Goal: Contribute content: Contribute content

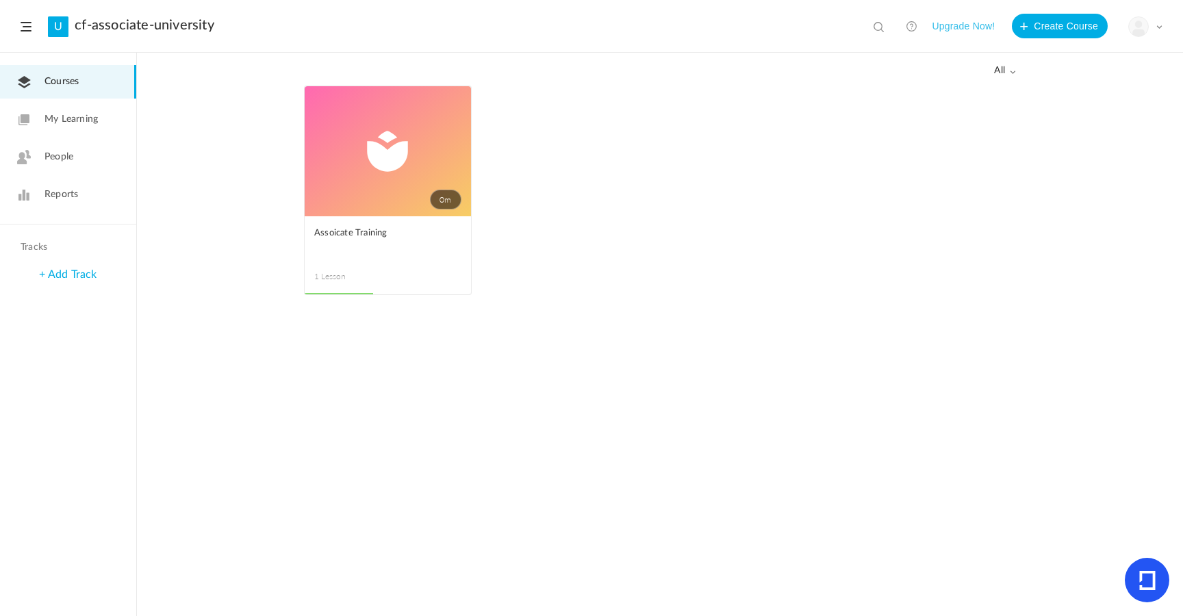
drag, startPoint x: 22, startPoint y: 39, endPoint x: 27, endPoint y: 29, distance: 11.3
click at [27, 29] on header "U cf-associate-university View all No results Upgrade Now! Create Course My Pro…" at bounding box center [591, 26] width 1183 height 53
click at [27, 29] on span at bounding box center [26, 27] width 11 height 10
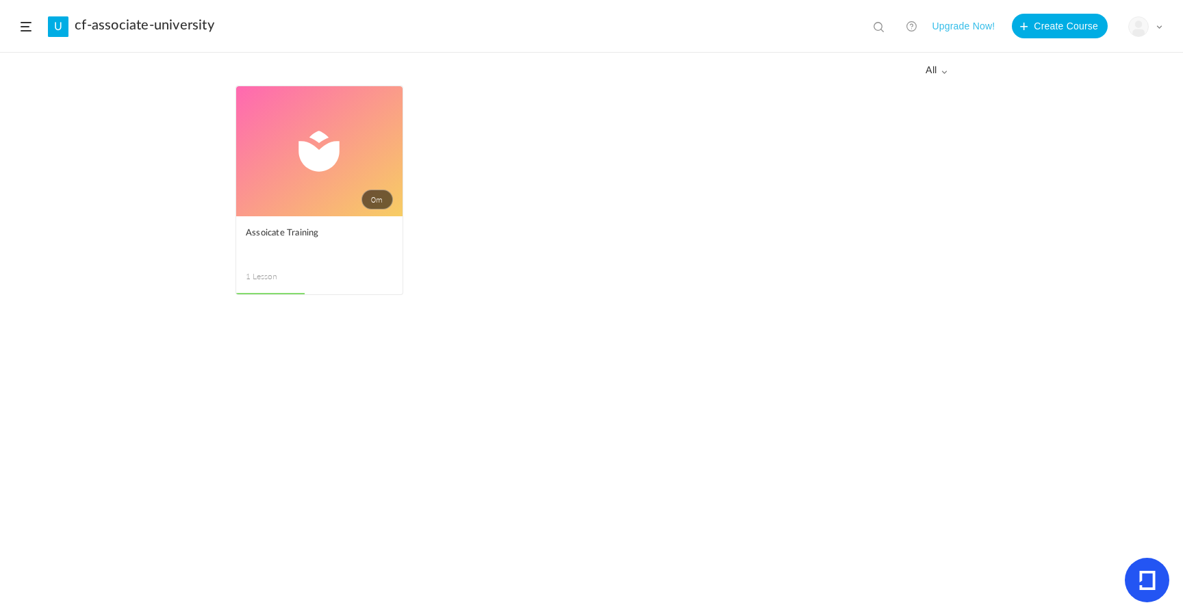
click at [27, 29] on span at bounding box center [26, 27] width 11 height 10
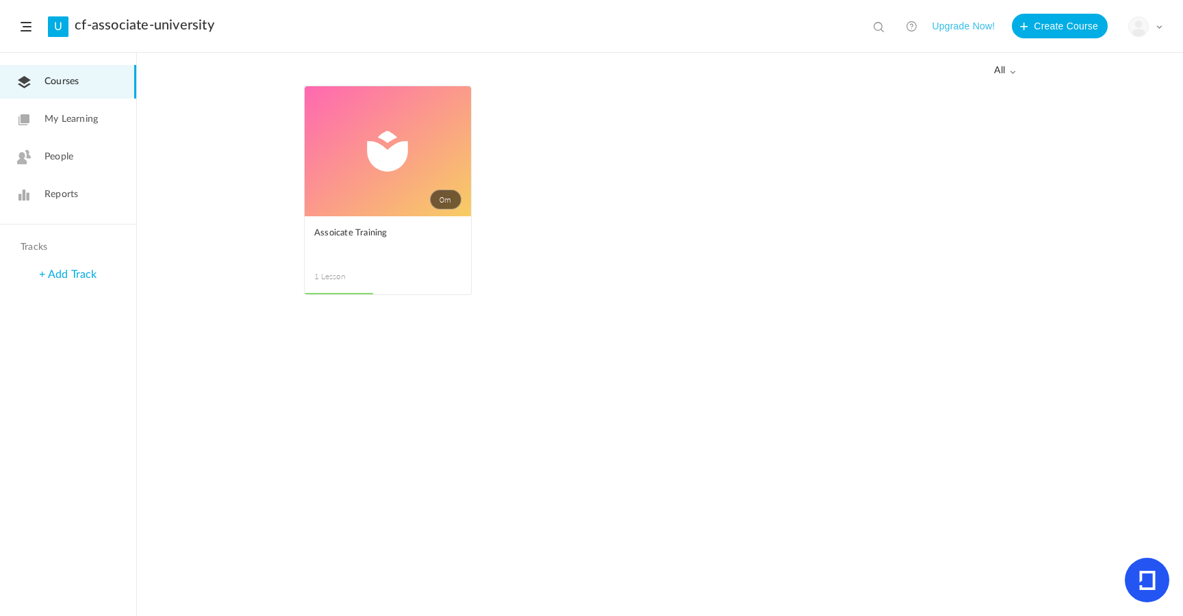
click at [1139, 26] on img at bounding box center [1138, 26] width 19 height 19
click at [1074, 81] on link "University Settings" at bounding box center [1097, 85] width 129 height 25
click at [27, 27] on span at bounding box center [26, 27] width 11 height 10
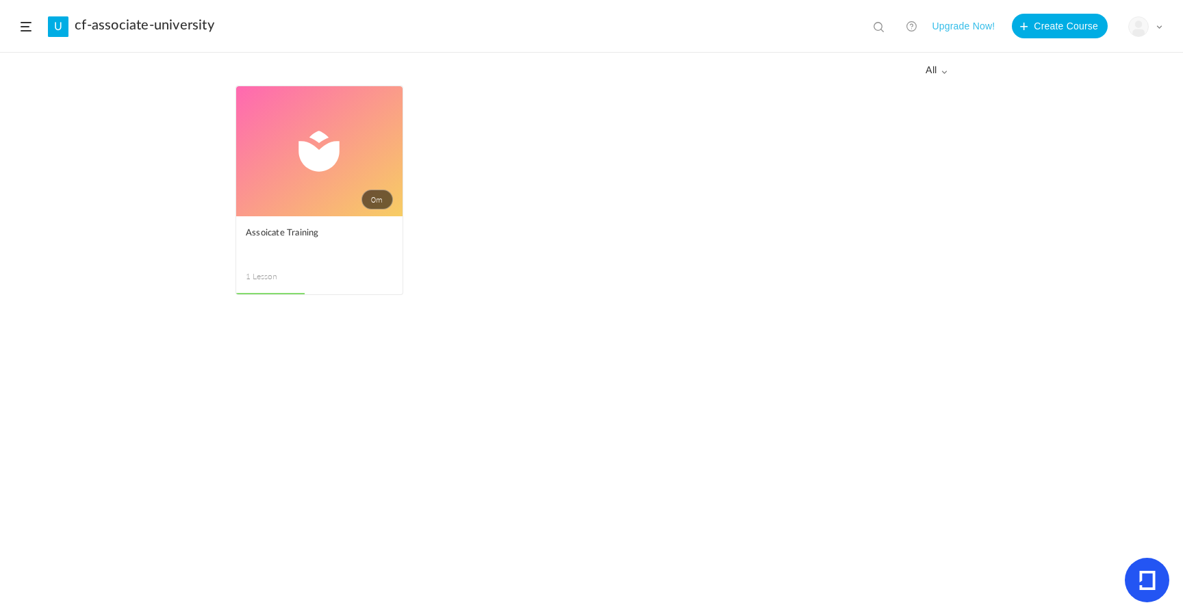
click at [27, 27] on span at bounding box center [26, 27] width 11 height 10
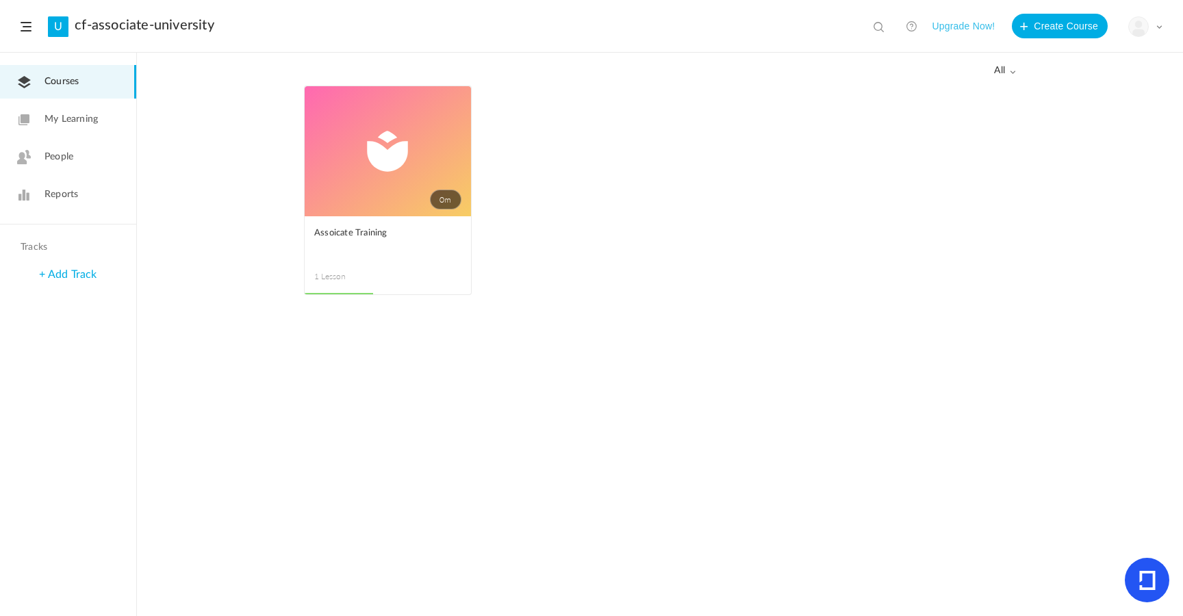
click at [1157, 23] on div "My Profile University Settings Current Plan Logout" at bounding box center [1146, 26] width 34 height 21
click at [1090, 63] on link "My Profile" at bounding box center [1097, 60] width 129 height 25
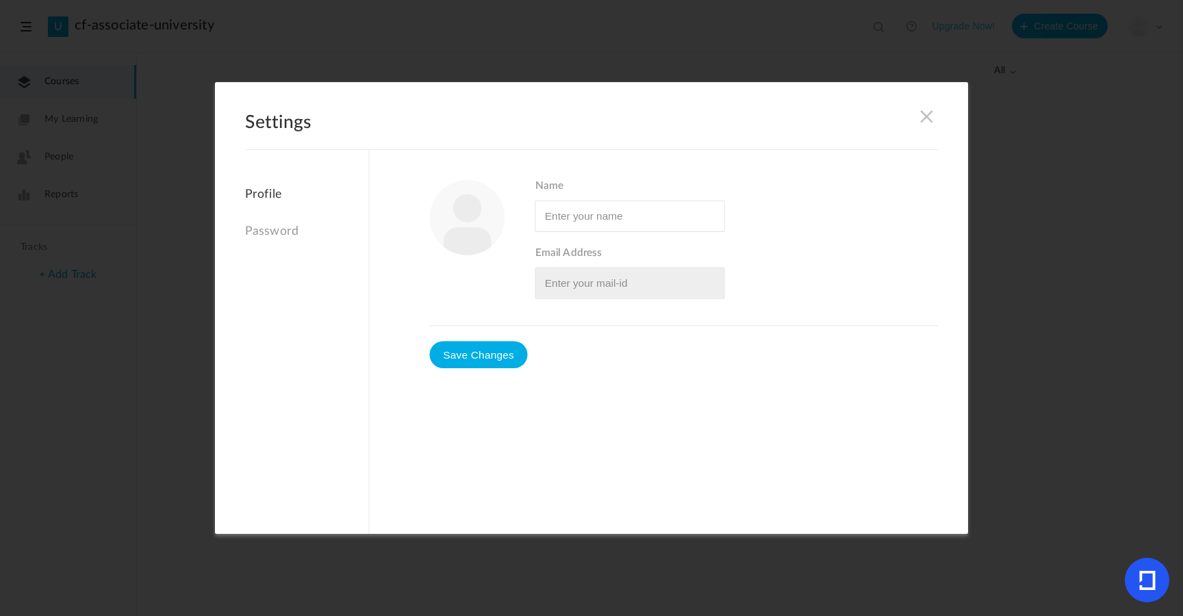
type input "[PERSON_NAME]"
type input "colbyfoye@outlook.com"
click at [939, 113] on div "Settings Profile Password Name Email Address" at bounding box center [591, 308] width 753 height 452
click at [925, 113] on span at bounding box center [927, 116] width 15 height 15
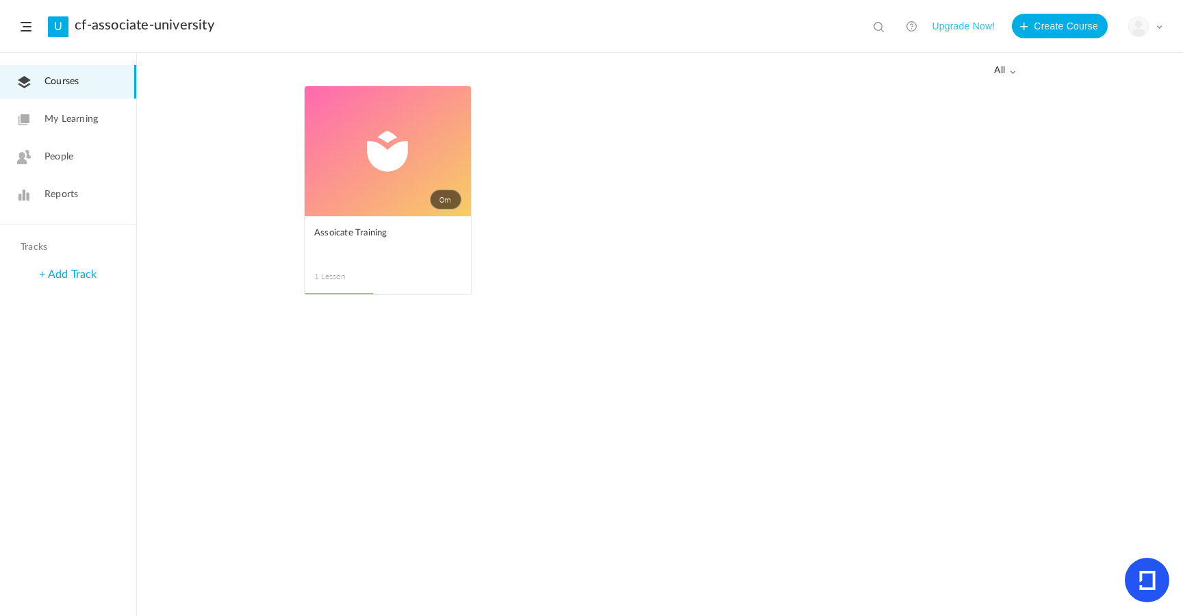
click at [1137, 21] on img at bounding box center [1138, 26] width 19 height 19
click at [1101, 114] on link "Current Plan" at bounding box center [1097, 111] width 129 height 25
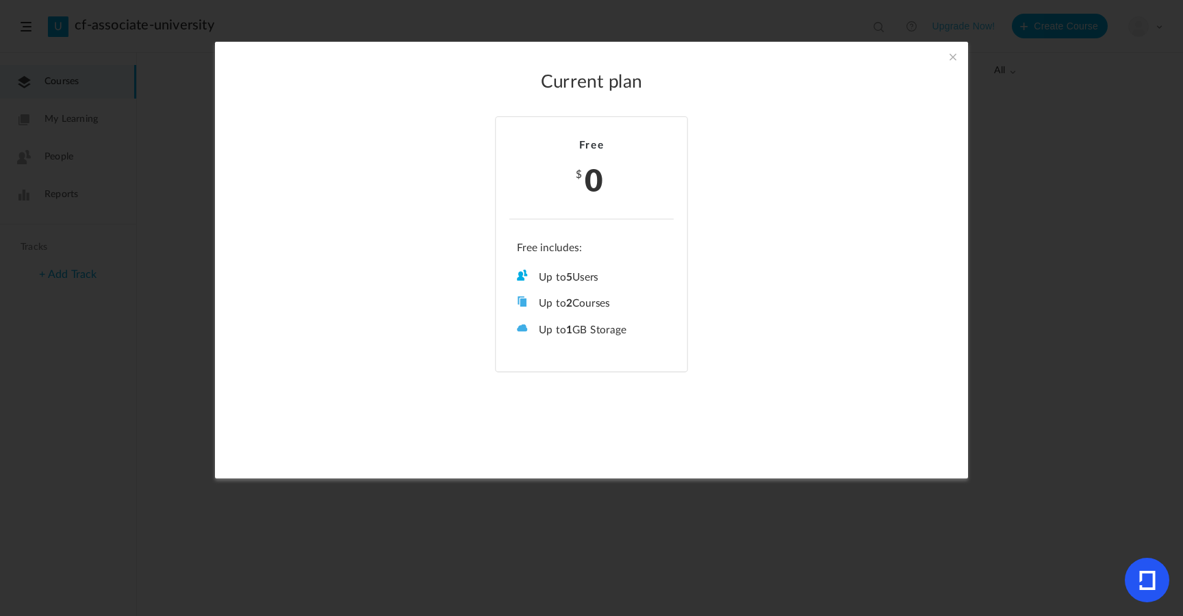
click at [633, 264] on ul "Up to 5 Users Up to 2 Courses Up to 0 Tracks Up to 1 GB Storage Role Management…" at bounding box center [591, 289] width 164 height 95
click at [952, 67] on div "Current plan Free $ 0 Up to 5 Users Up to 2 Courses Up to 0 Tracks Up to 1 GB S…" at bounding box center [591, 260] width 753 height 437
click at [952, 59] on span at bounding box center [953, 56] width 15 height 15
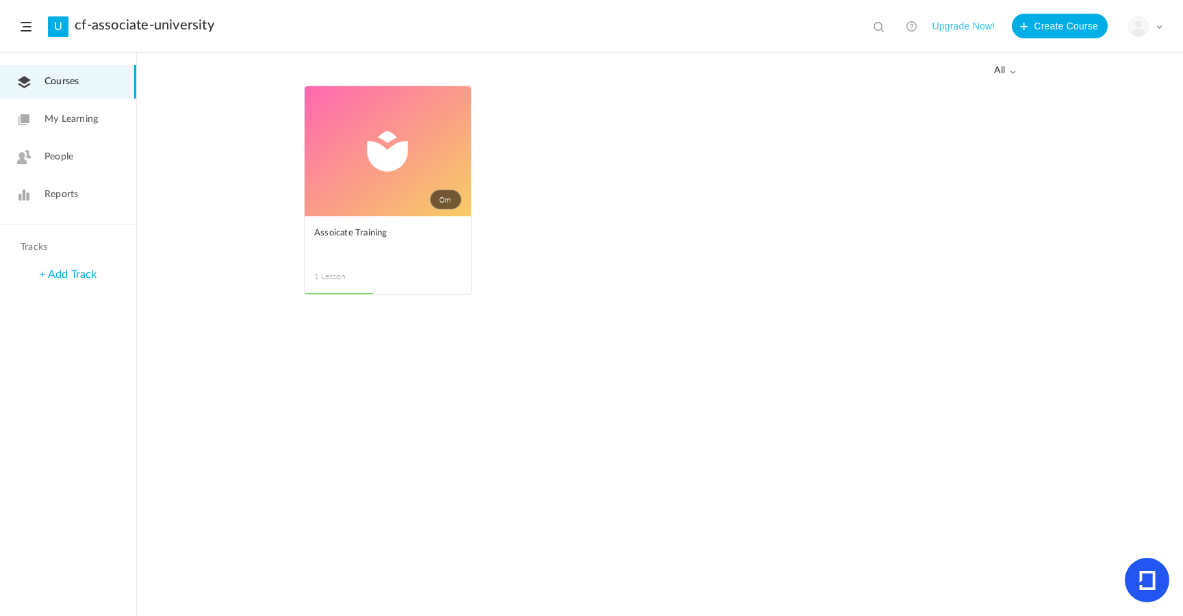
click at [1132, 28] on img at bounding box center [1138, 26] width 19 height 19
click at [1057, 61] on link "My Profile" at bounding box center [1097, 60] width 129 height 25
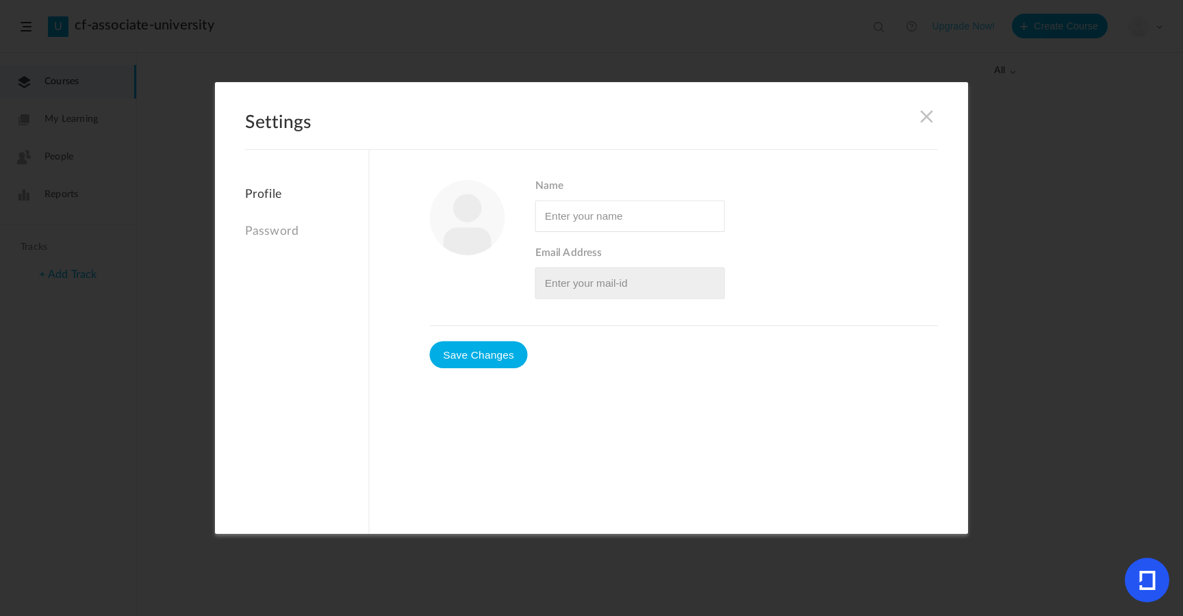
type input "[PERSON_NAME]"
type input "colbyfoye@outlook.com"
click at [290, 247] on link "Password" at bounding box center [306, 231] width 123 height 29
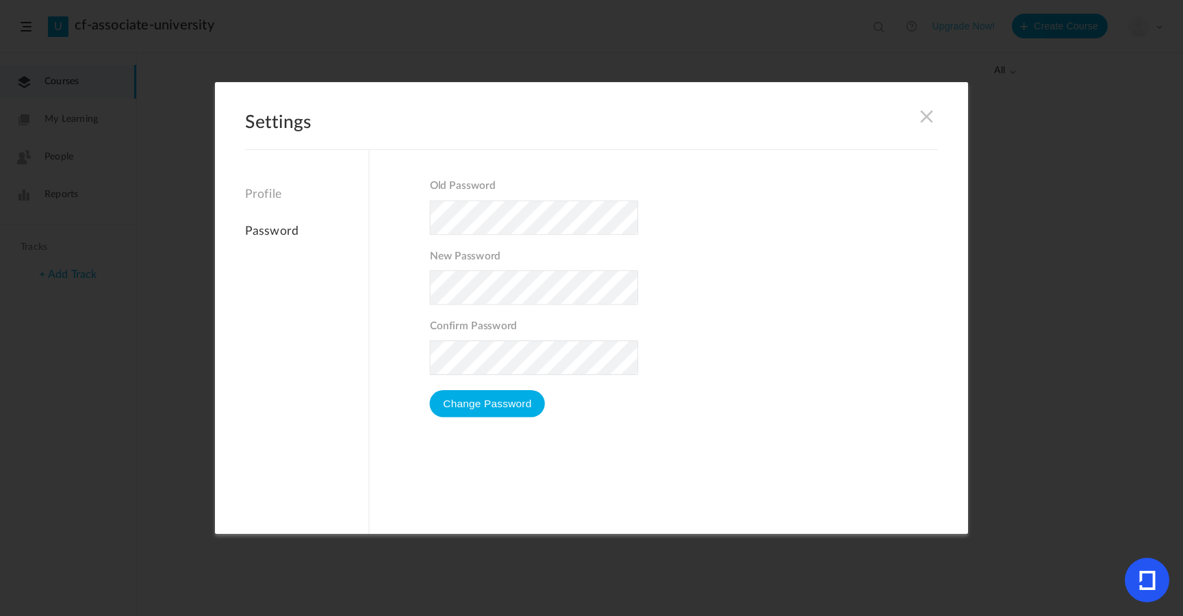
click at [286, 208] on link "Profile" at bounding box center [306, 199] width 123 height 22
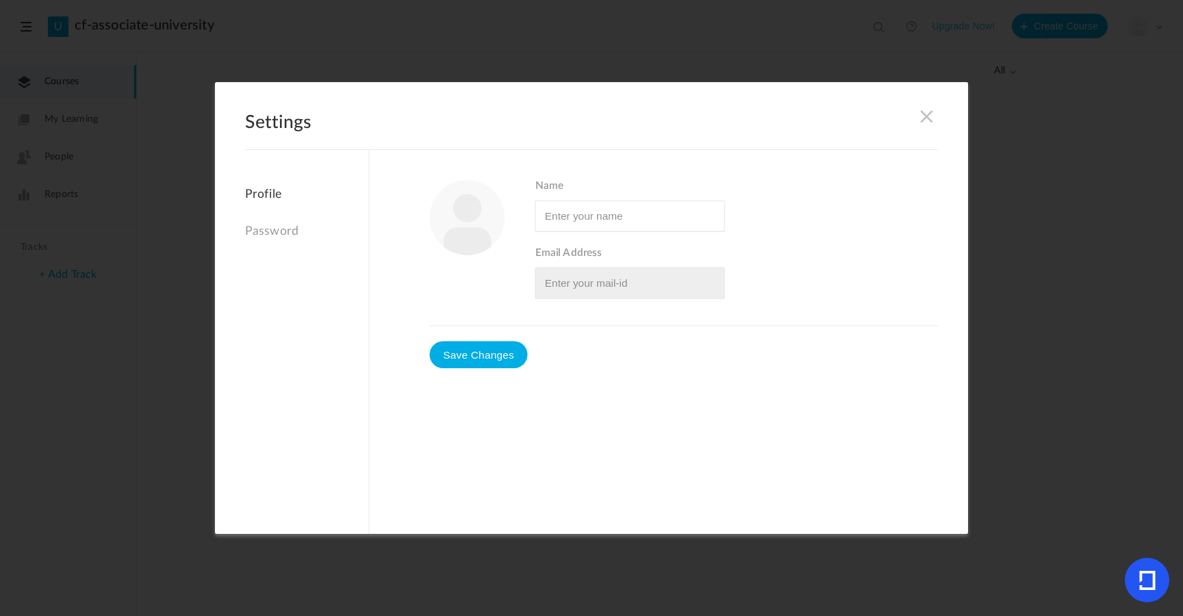
type input "[PERSON_NAME]"
type input "colbyfoye@outlook.com"
click at [916, 112] on h2 "Settings" at bounding box center [591, 131] width 693 height 38
click at [925, 114] on span at bounding box center [927, 116] width 15 height 15
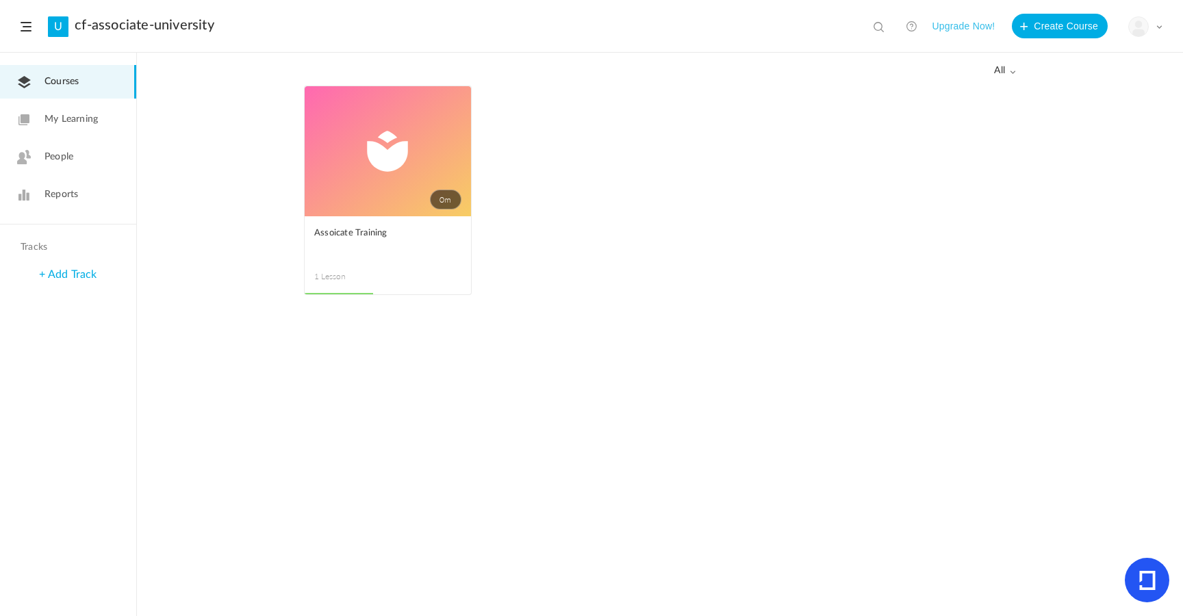
click at [59, 280] on link "+ Add Track" at bounding box center [68, 274] width 58 height 11
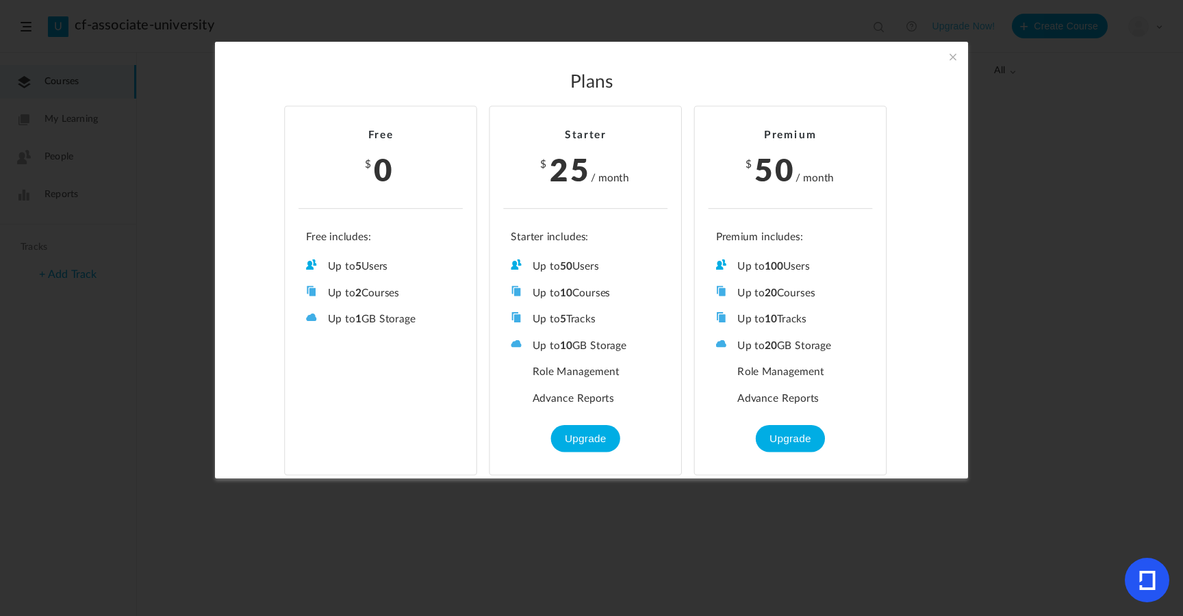
click at [158, 273] on section "Plans Free $ 0 Up to 5 Users Up to 2 Courses Up to 0 Tracks Up to 1 GB Storage …" at bounding box center [591, 308] width 1183 height 616
click at [949, 50] on span at bounding box center [953, 56] width 15 height 15
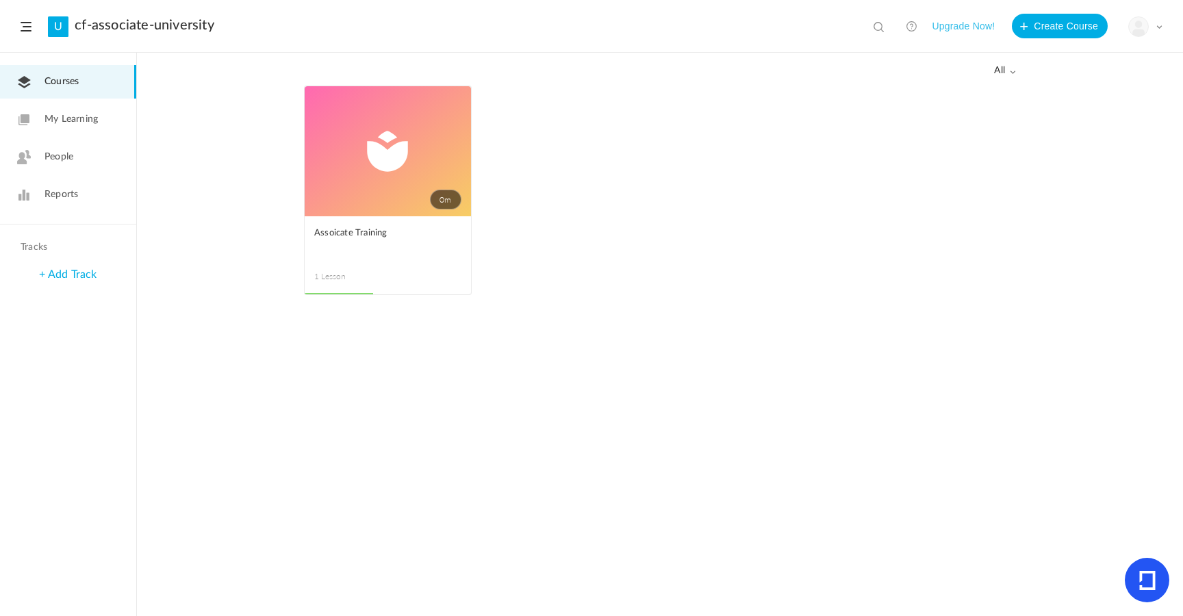
click at [1150, 19] on div "My Profile University Settings Current Plan Logout" at bounding box center [1146, 26] width 34 height 21
click at [1092, 149] on link "Logout" at bounding box center [1097, 136] width 129 height 25
click at [360, 191] on link "0m" at bounding box center [388, 151] width 166 height 130
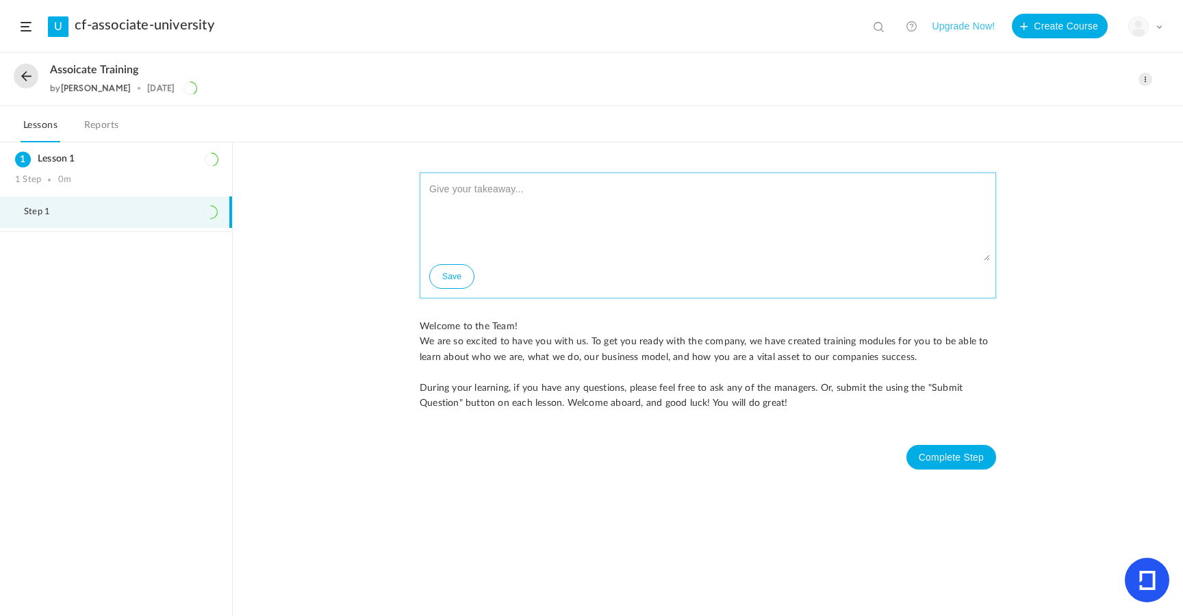
click at [543, 191] on textarea at bounding box center [708, 220] width 564 height 82
click at [331, 220] on div "Save Welcome to the Team! We are so excited to have you with us. To get you rea…" at bounding box center [708, 379] width 950 height 474
click at [683, 399] on p "During your learning, if you have any questions, please feel free to ask any of…" at bounding box center [708, 396] width 577 height 31
click at [966, 453] on button "Complete Step" at bounding box center [952, 457] width 90 height 25
click at [748, 371] on p at bounding box center [708, 372] width 577 height 15
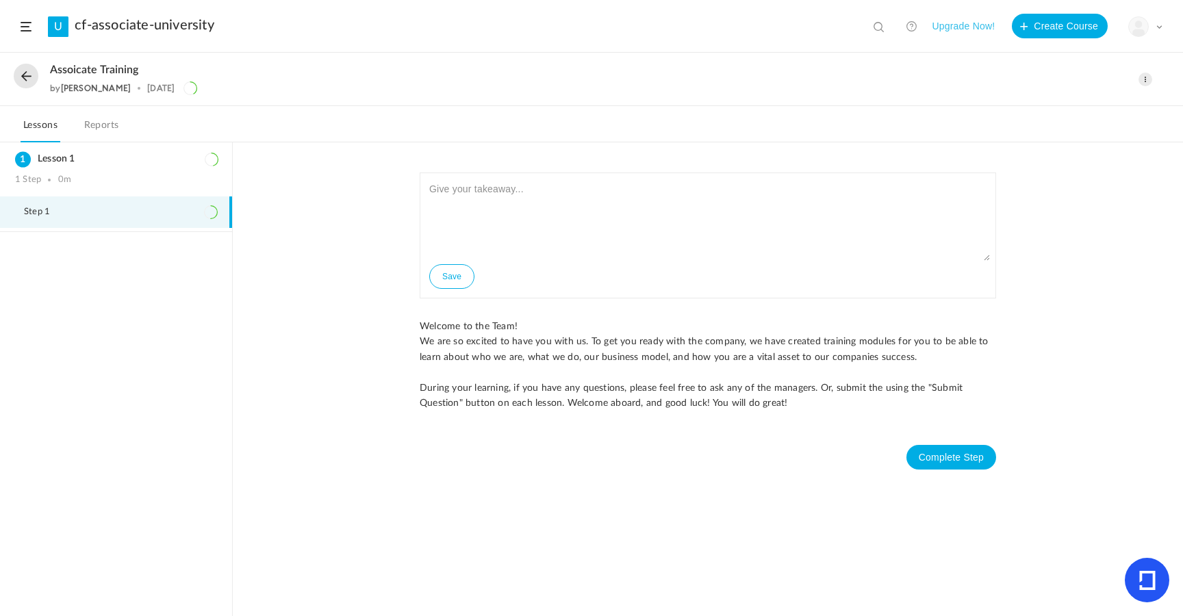
click at [153, 217] on li "Step 1" at bounding box center [116, 213] width 232 height 32
click at [1069, 262] on div "Save Welcome to the Team! We are so excited to have you with us. To get you rea…" at bounding box center [708, 379] width 950 height 474
click at [492, 274] on div "Save" at bounding box center [708, 236] width 577 height 126
click at [436, 271] on button "Save" at bounding box center [451, 276] width 45 height 25
click at [200, 210] on li "Step 1" at bounding box center [116, 213] width 232 height 32
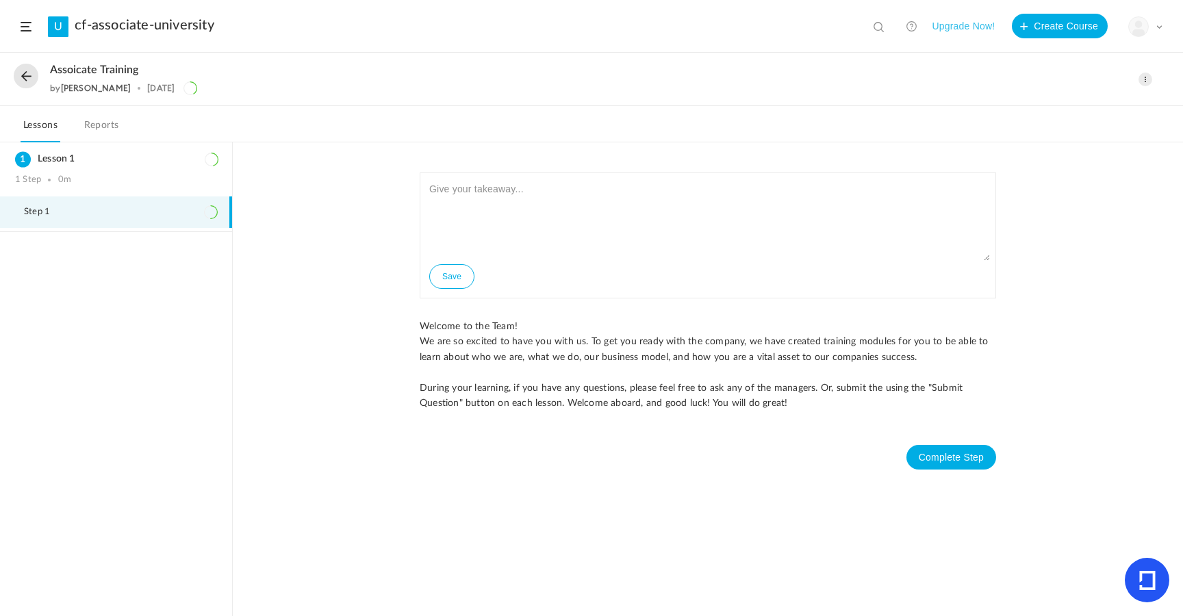
click at [108, 125] on link "Reports" at bounding box center [101, 129] width 40 height 26
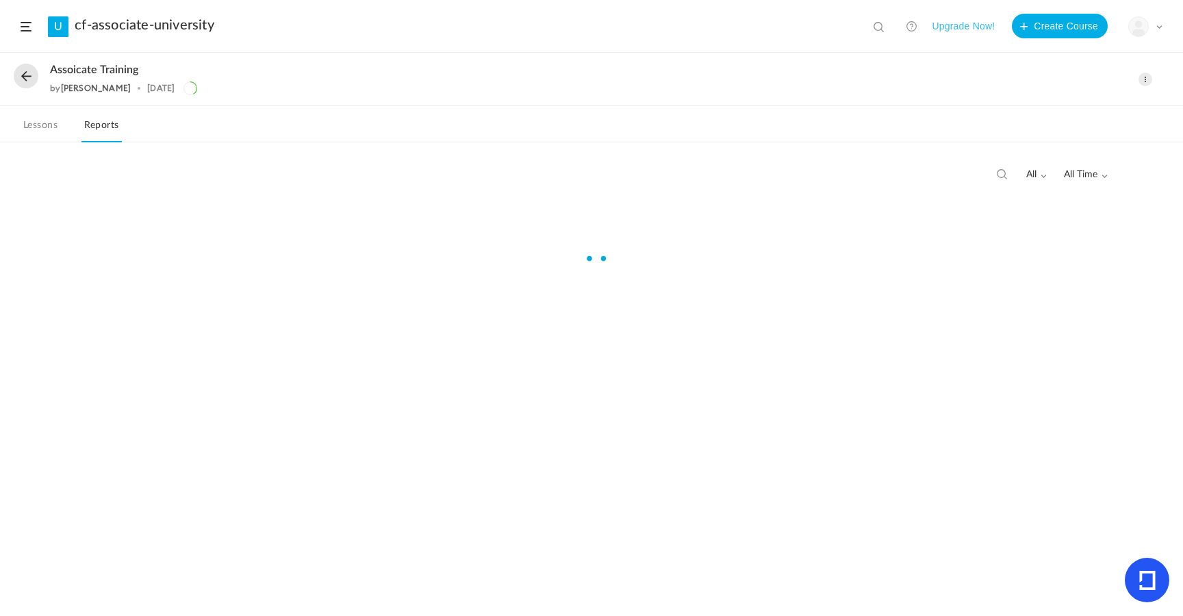
click at [26, 127] on link "Lessons" at bounding box center [41, 129] width 40 height 26
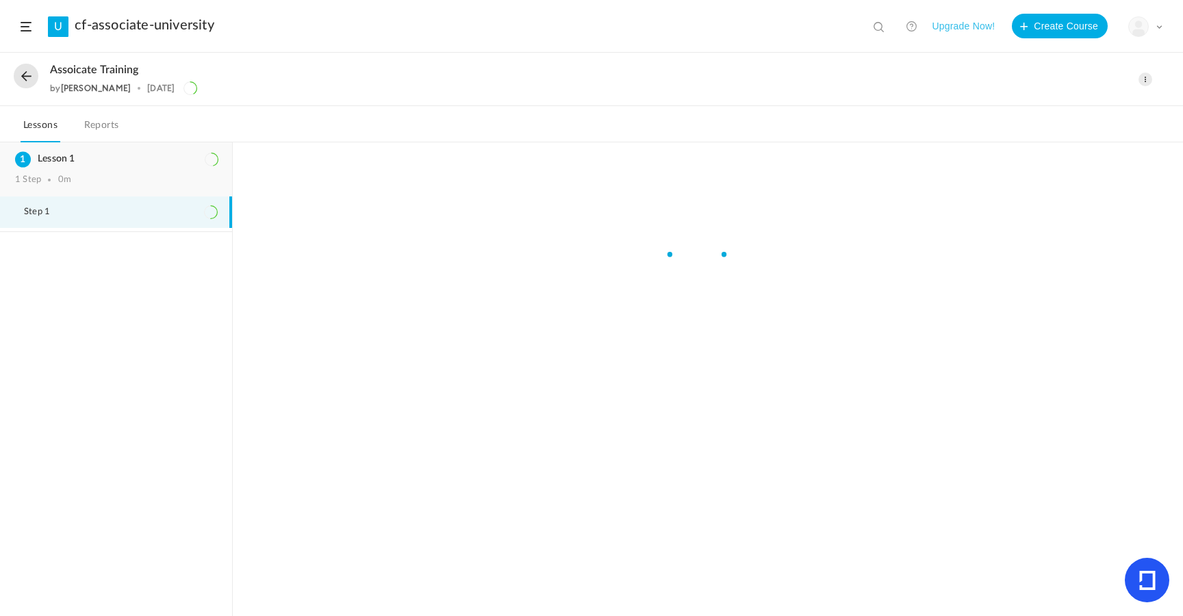
click at [81, 172] on div "Lesson 1 1 Step 0m" at bounding box center [116, 169] width 232 height 54
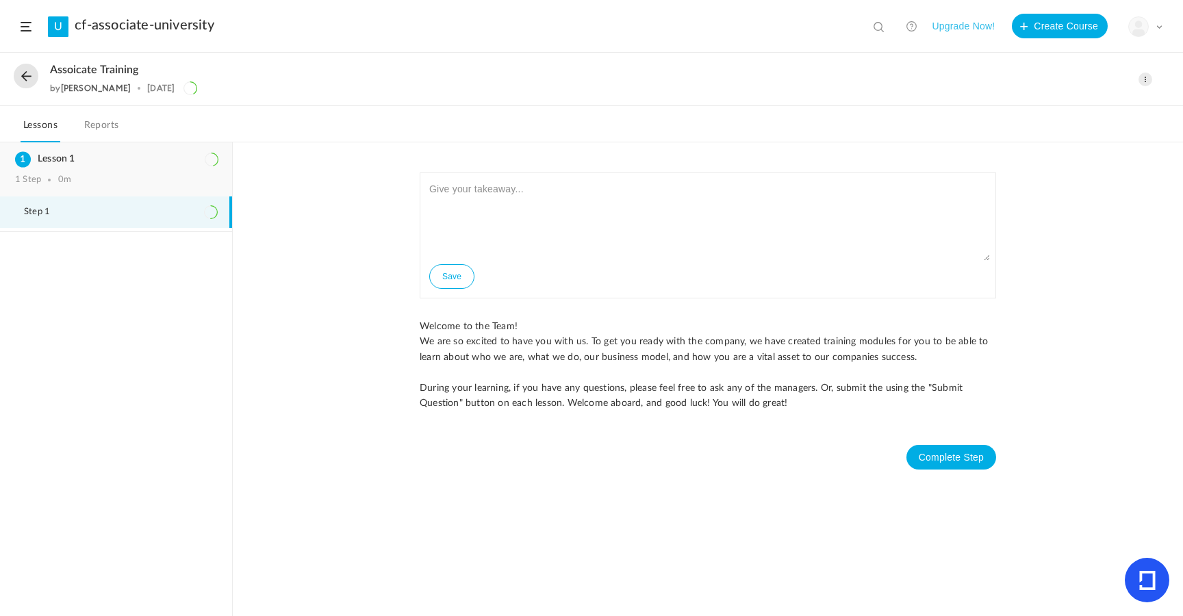
click at [49, 160] on h3 "Lesson 1" at bounding box center [116, 159] width 202 height 12
click at [68, 165] on h3 "Lesson 1" at bounding box center [116, 159] width 202 height 12
click at [62, 160] on h3 "Lesson 1" at bounding box center [116, 159] width 202 height 12
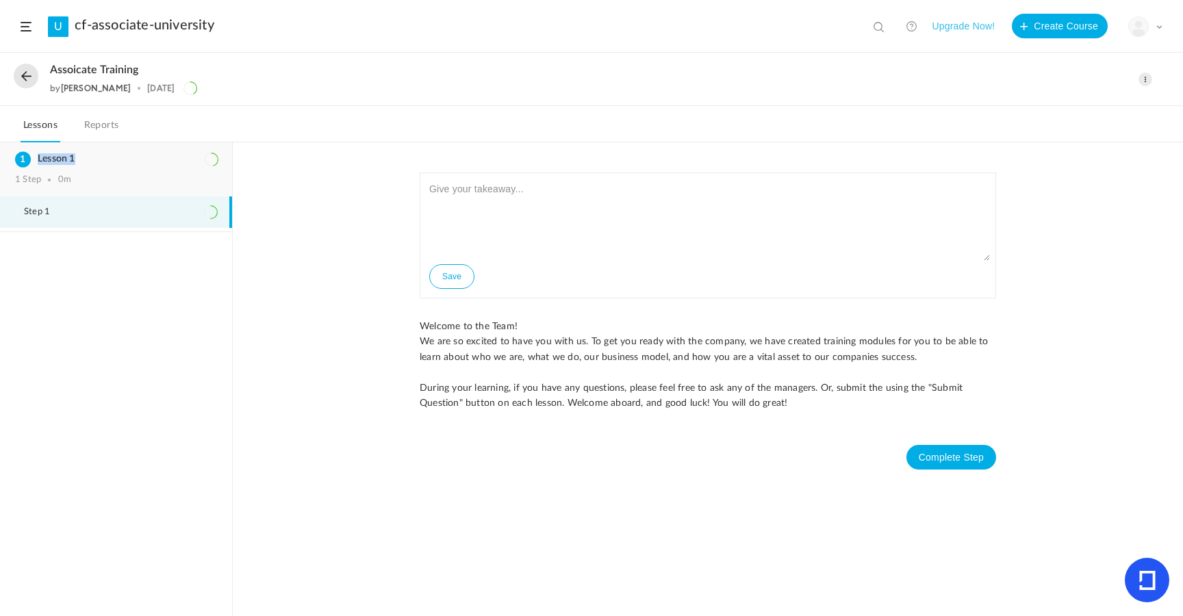
click at [62, 160] on h3 "Lesson 1" at bounding box center [116, 159] width 202 height 12
click at [23, 64] on button at bounding box center [26, 76] width 25 height 25
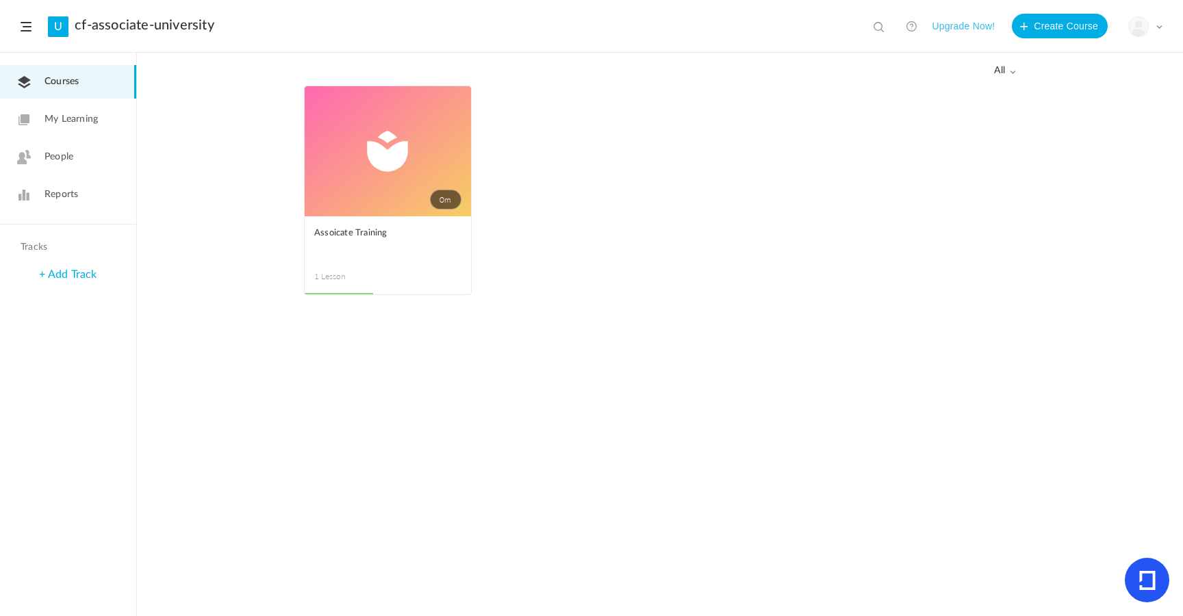
click at [451, 90] on link "0m" at bounding box center [388, 151] width 166 height 130
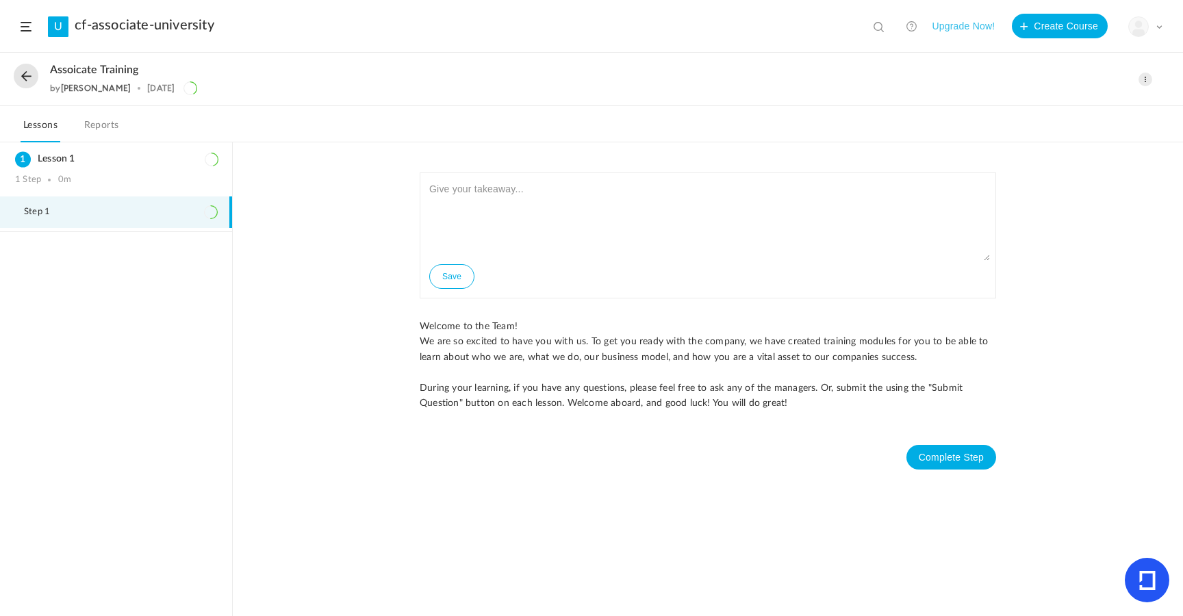
click at [580, 279] on div "Save" at bounding box center [708, 236] width 577 height 126
click at [519, 206] on textarea at bounding box center [708, 220] width 564 height 82
click at [23, 74] on button at bounding box center [26, 76] width 25 height 25
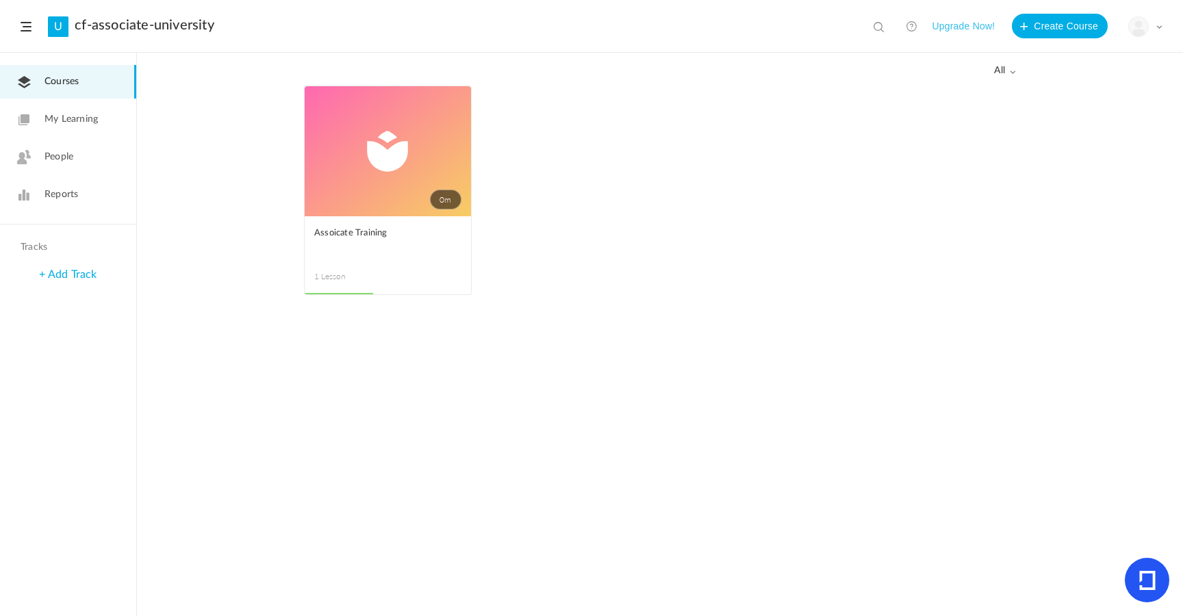
click at [0, 0] on span at bounding box center [0, 0] width 0 height 0
click at [0, 0] on link "Delete" at bounding box center [0, 0] width 0 height 0
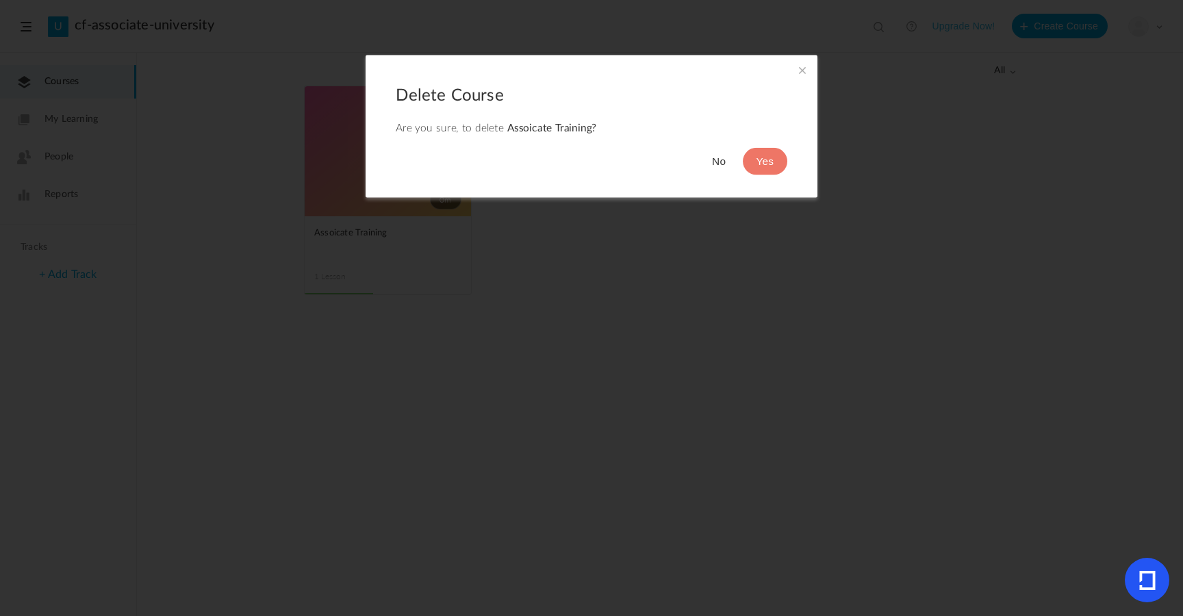
click at [712, 168] on button "No" at bounding box center [718, 161] width 41 height 27
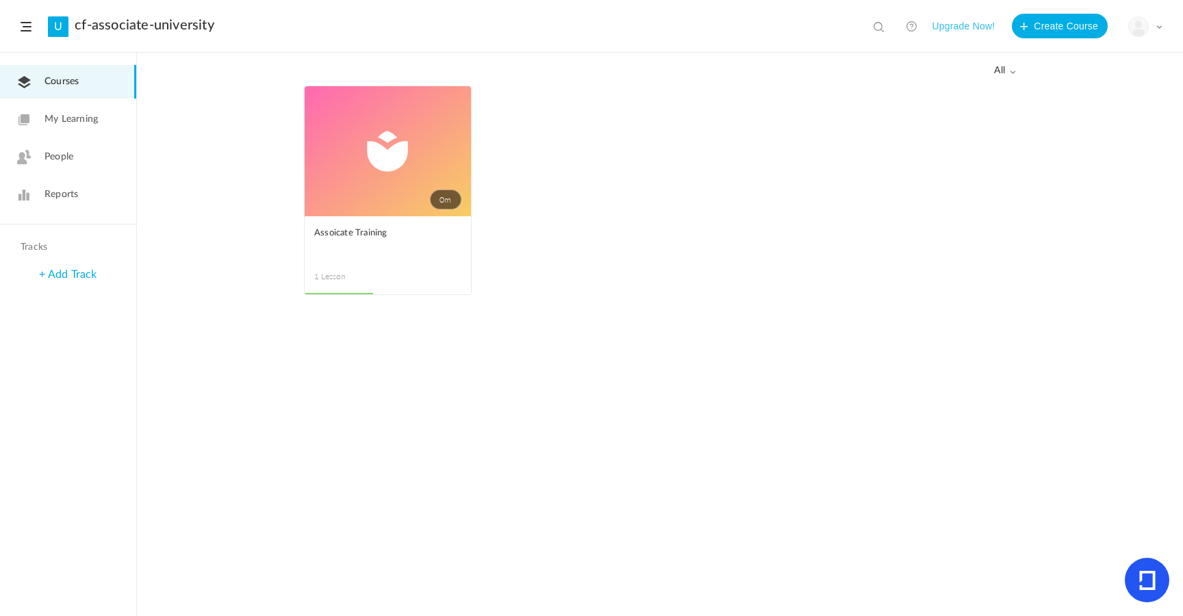
click at [0, 0] on span at bounding box center [0, 0] width 0 height 0
click at [0, 0] on link "Delete" at bounding box center [0, 0] width 0 height 0
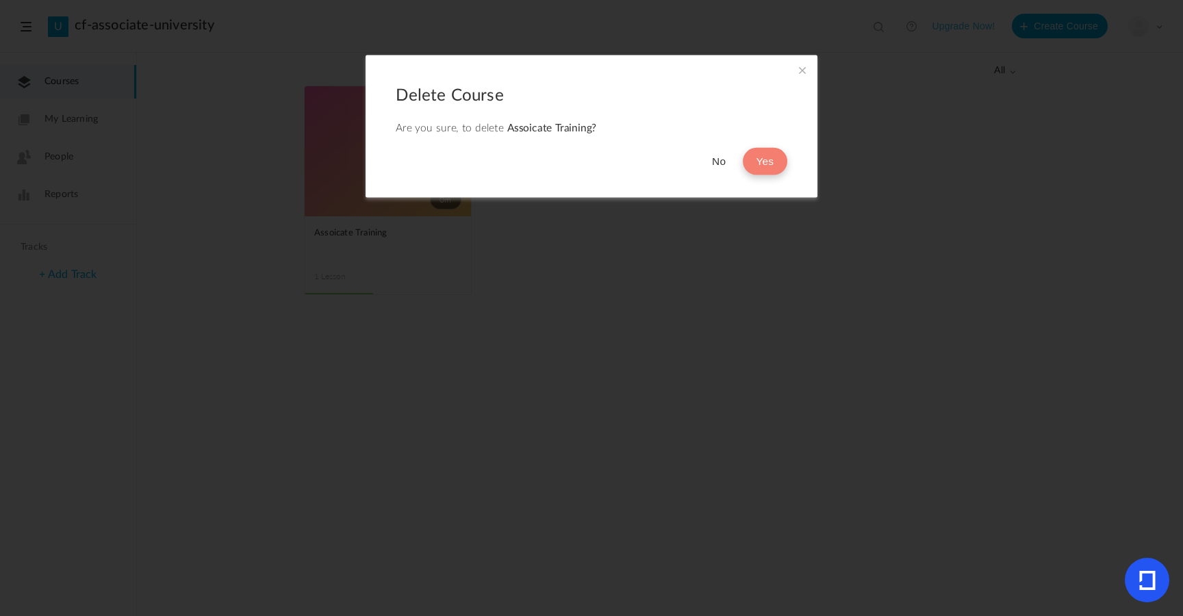
click at [782, 168] on button "Yes" at bounding box center [765, 161] width 45 height 27
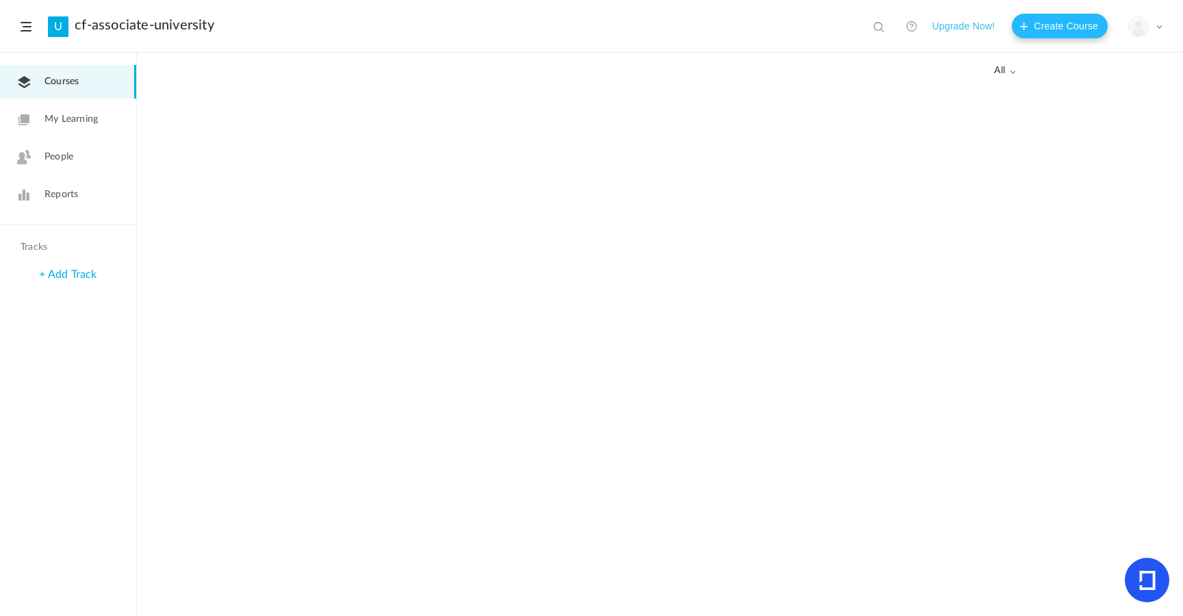
click at [1050, 26] on button "Create Course" at bounding box center [1060, 26] width 96 height 25
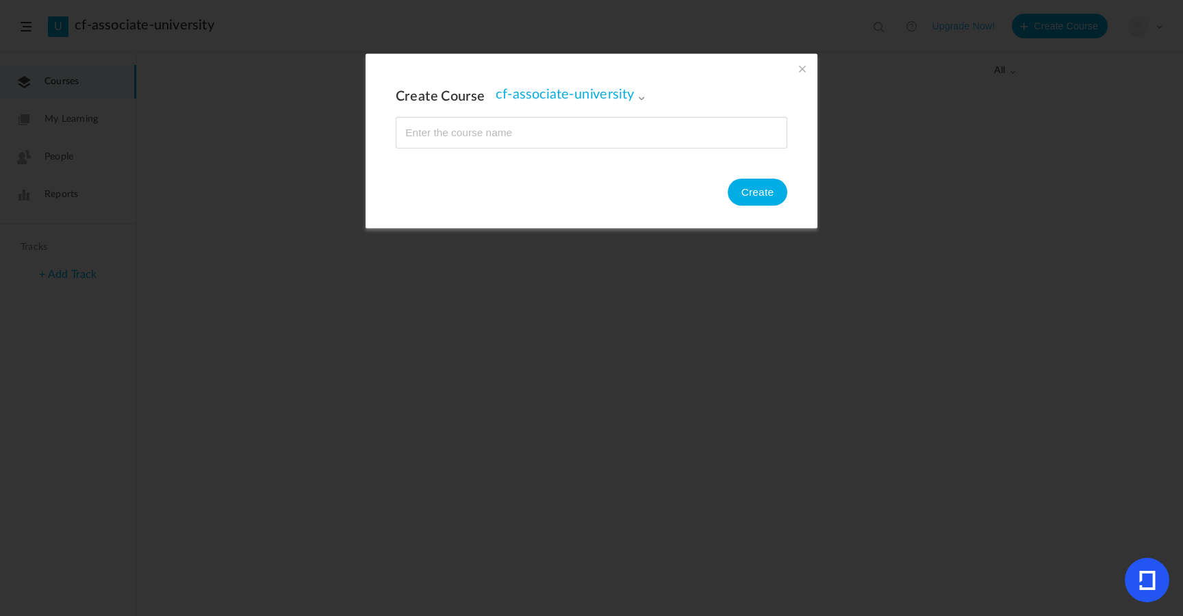
click at [687, 129] on input "name" at bounding box center [591, 133] width 390 height 30
type input "Associate Training"
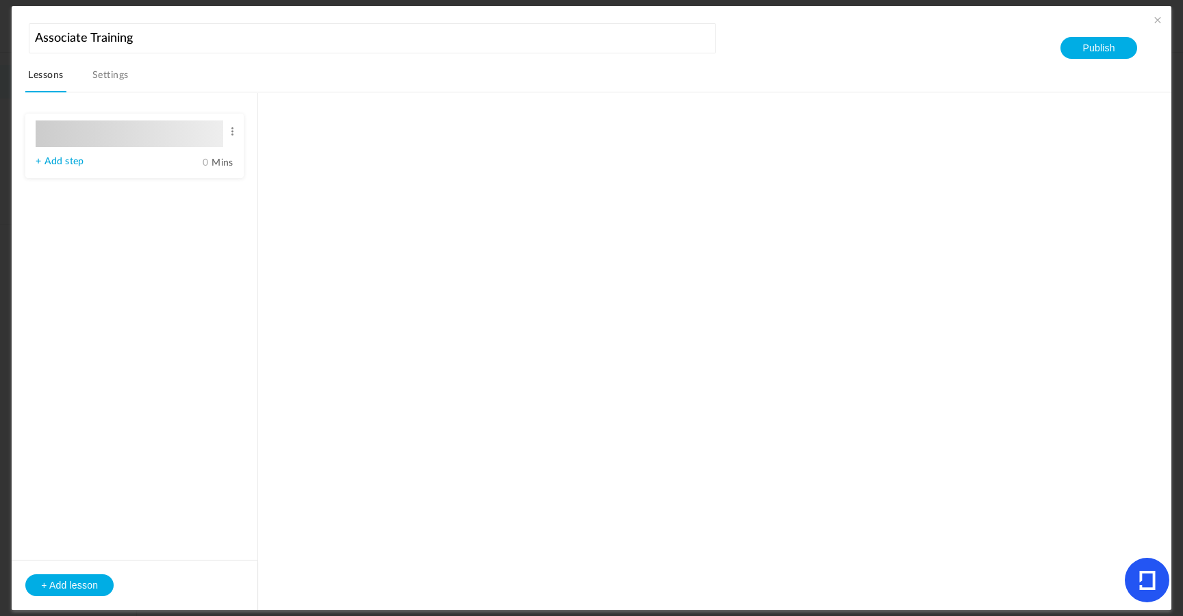
type input "Lesson 1"
type input "0"
type input "Step 1"
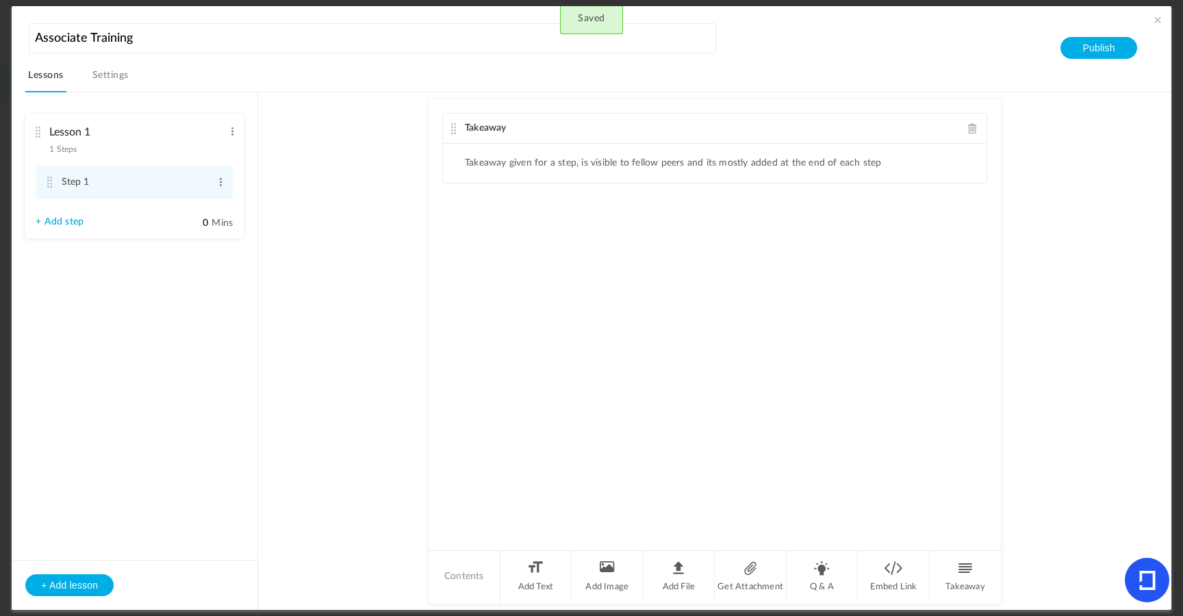
click at [236, 141] on li "Lesson 1 1 Steps Edit Delete Step 1 Edit Delete + Add step" at bounding box center [134, 176] width 218 height 125
click at [234, 135] on span at bounding box center [232, 132] width 10 height 14
click at [209, 149] on link "Edit" at bounding box center [210, 154] width 53 height 16
click at [177, 136] on input "Lesson 1" at bounding box center [136, 133] width 174 height 28
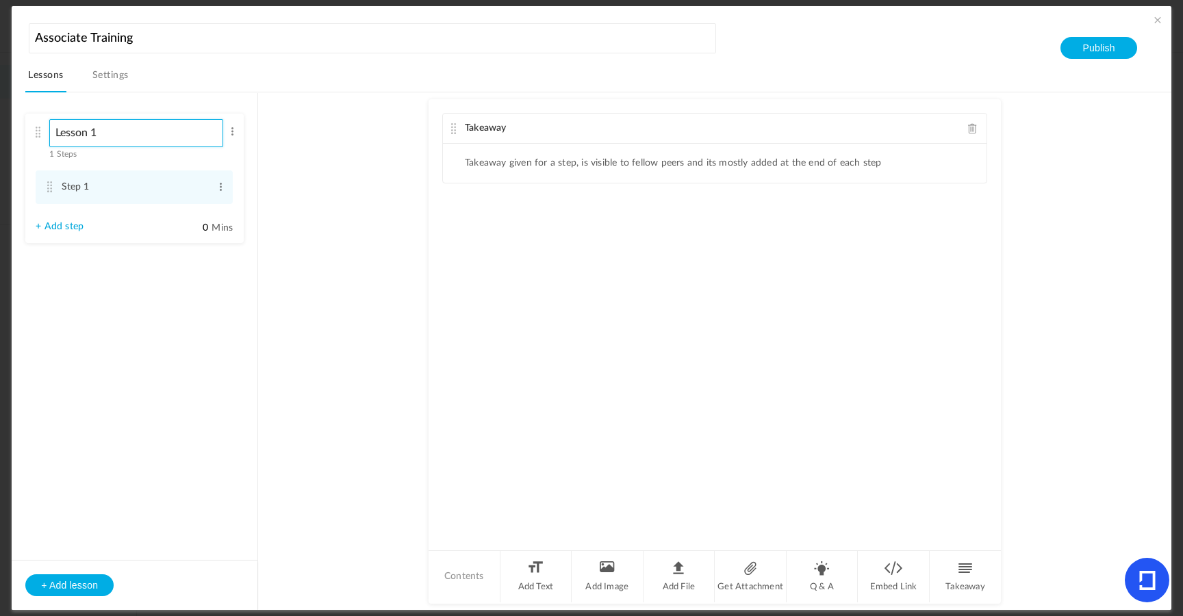
click at [177, 136] on input "Lesson 1" at bounding box center [136, 133] width 174 height 28
type input "Welcome"
click at [292, 260] on au-course-substep "Takeaway Takeaway given for a step, is visible to fellow peers and its mostly a…" at bounding box center [715, 351] width 880 height 518
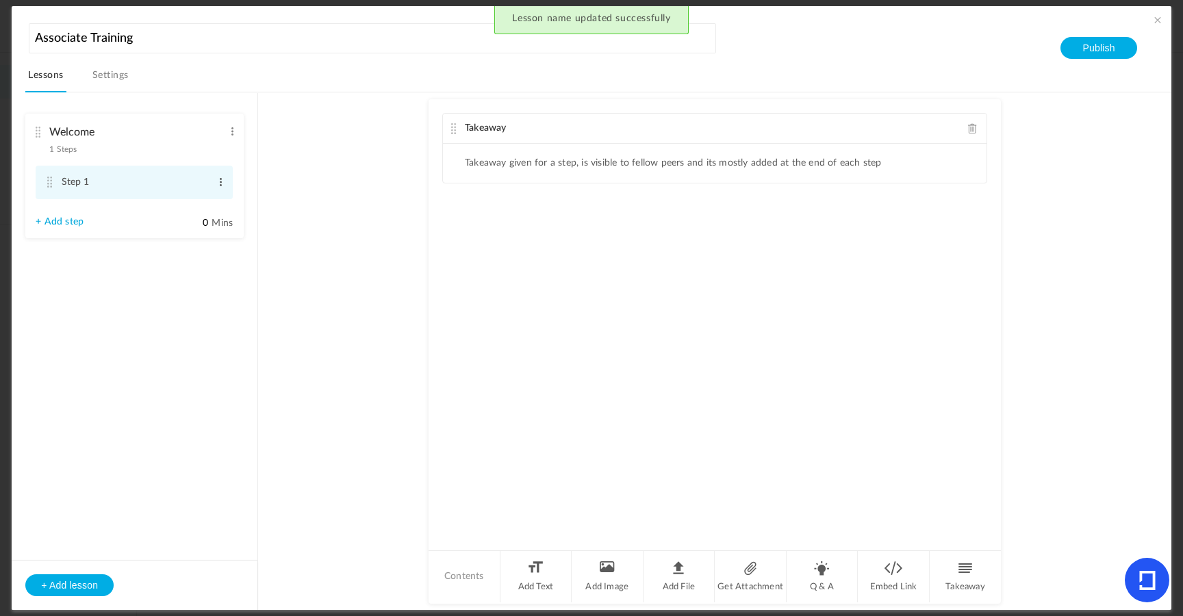
click at [219, 189] on span at bounding box center [221, 182] width 10 height 14
click at [191, 206] on link "Edit" at bounding box center [198, 205] width 53 height 16
click at [152, 188] on input "Step 1" at bounding box center [135, 183] width 147 height 27
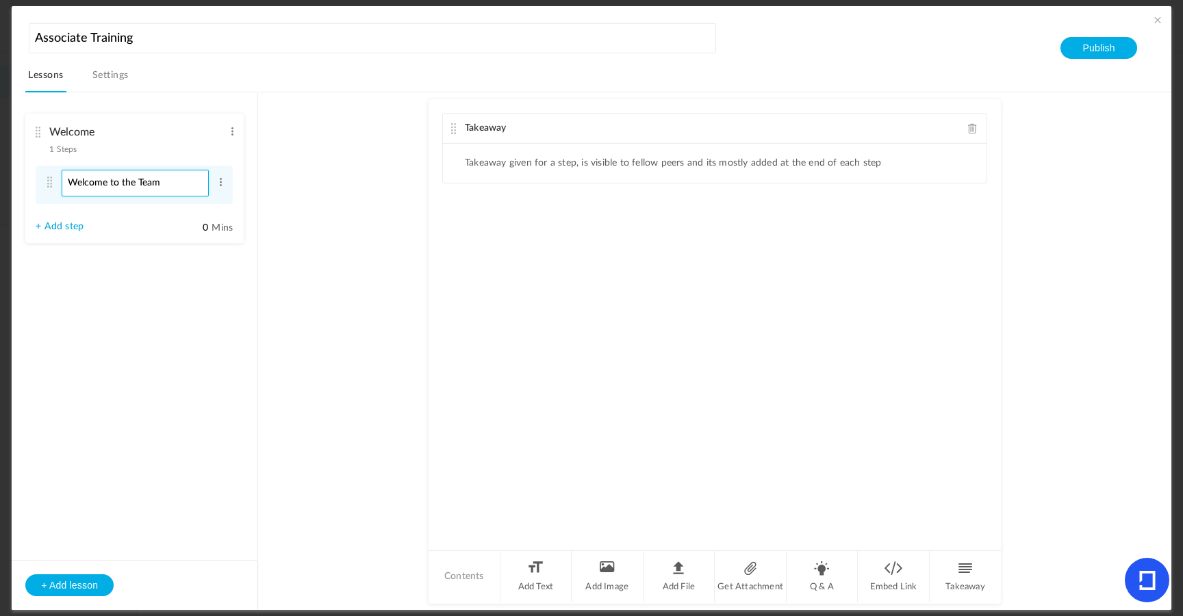
type input "Welcome to the Team"
click at [331, 293] on au-course-substep "Takeaway Takeaway given for a step, is visible to fellow peers and its mostly a…" at bounding box center [715, 351] width 880 height 518
click at [481, 127] on span "Takeaway" at bounding box center [486, 128] width 42 height 10
click at [486, 180] on ul "Takeaway given for a step, is visible to fellow peers and its mostly added at t…" at bounding box center [715, 163] width 544 height 39
click at [487, 242] on div "Takeaway Takeaway given for a step, is visible to fellow peers and its mostly a…" at bounding box center [715, 324] width 572 height 450
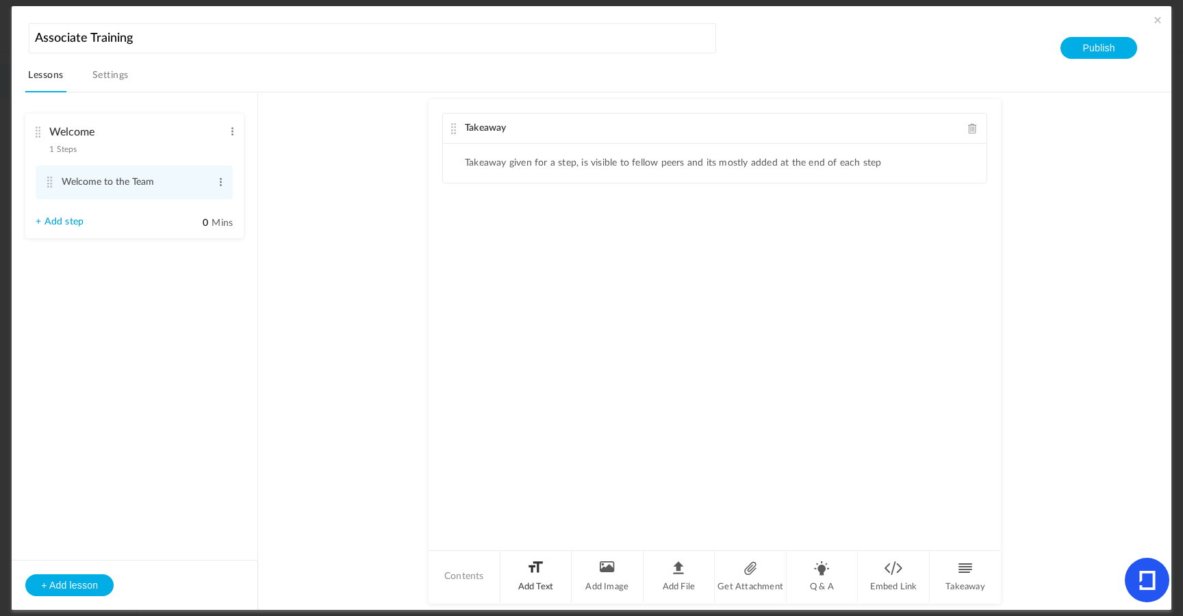
click at [517, 583] on li "Add Text" at bounding box center [537, 576] width 72 height 51
click at [968, 131] on span at bounding box center [973, 128] width 10 height 10
click at [692, 144] on div "Text" at bounding box center [715, 129] width 544 height 30
click at [662, 154] on p at bounding box center [714, 152] width 523 height 16
click at [650, 179] on div "Welcome to the [PERSON_NAME] Team!" at bounding box center [715, 195] width 544 height 103
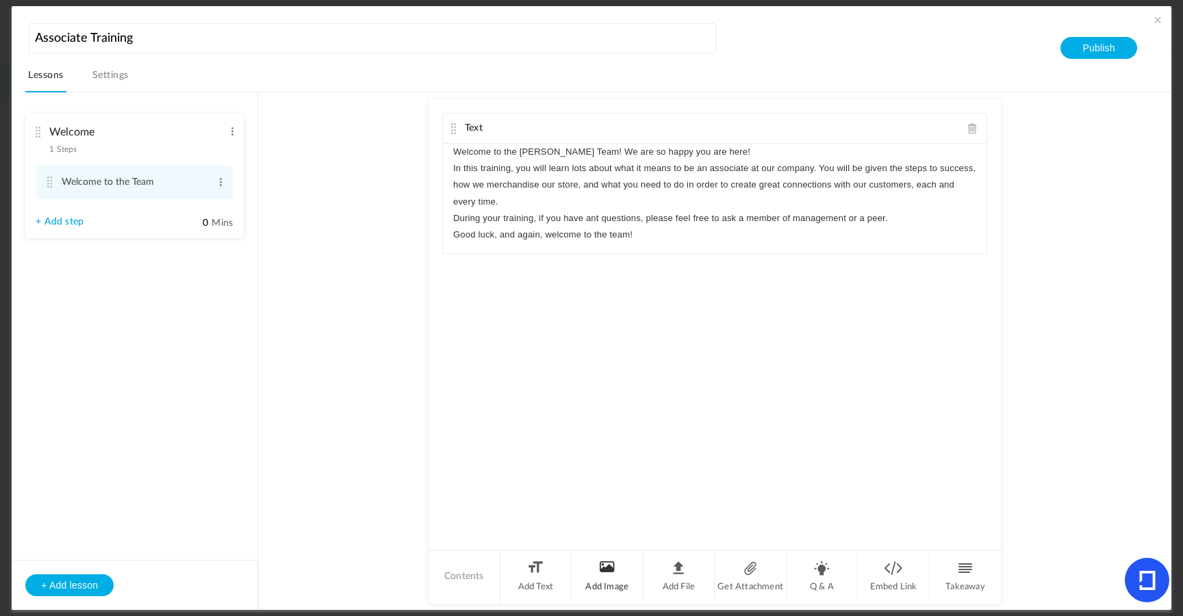
click at [614, 570] on li "Add Image" at bounding box center [608, 576] width 72 height 51
click at [968, 299] on span at bounding box center [973, 293] width 10 height 10
click at [384, 296] on au-course-substep "Text Welcome to the [PERSON_NAME] Team! We are so happy you are here! In this t…" at bounding box center [715, 351] width 880 height 518
click at [955, 596] on li "Takeaway" at bounding box center [965, 576] width 71 height 51
click at [820, 333] on li "Takeaway given for a step, is visible to fellow peers and its mostly added at t…" at bounding box center [673, 329] width 417 height 12
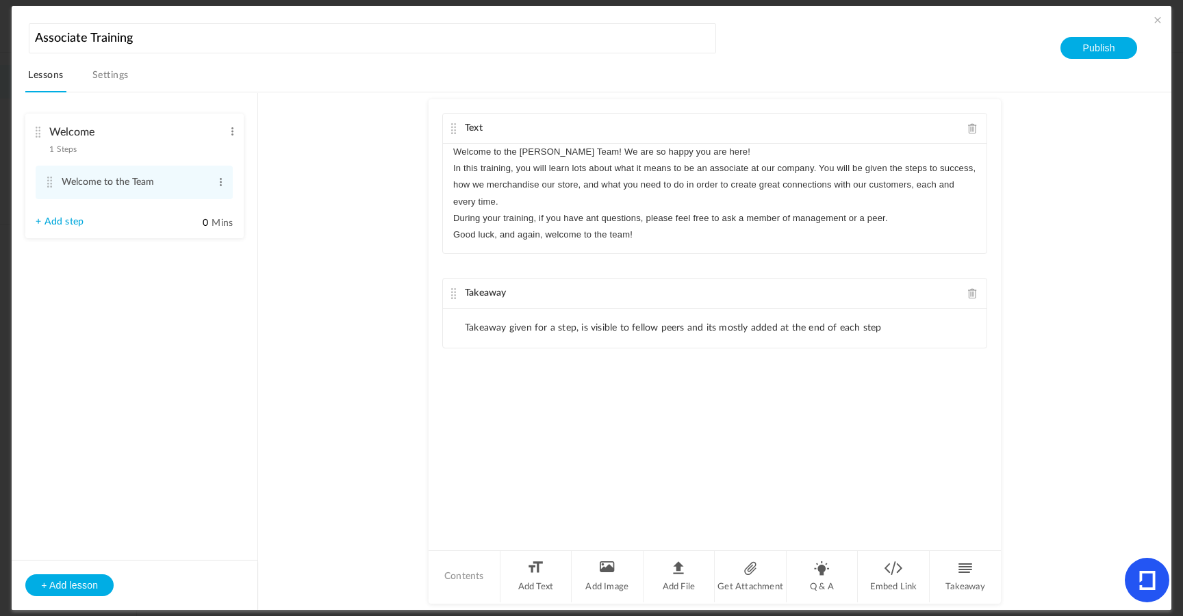
click at [820, 333] on li "Takeaway given for a step, is visible to fellow peers and its mostly added at t…" at bounding box center [673, 329] width 417 height 12
click at [968, 296] on span at bounding box center [973, 293] width 10 height 10
click at [807, 294] on div "Text Welcome to the [PERSON_NAME] Team! We are so happy you are here! In this t…" at bounding box center [715, 324] width 572 height 450
click at [559, 290] on div "Text Welcome to the [PERSON_NAME] Team! We are so happy you are here! In this t…" at bounding box center [715, 324] width 572 height 450
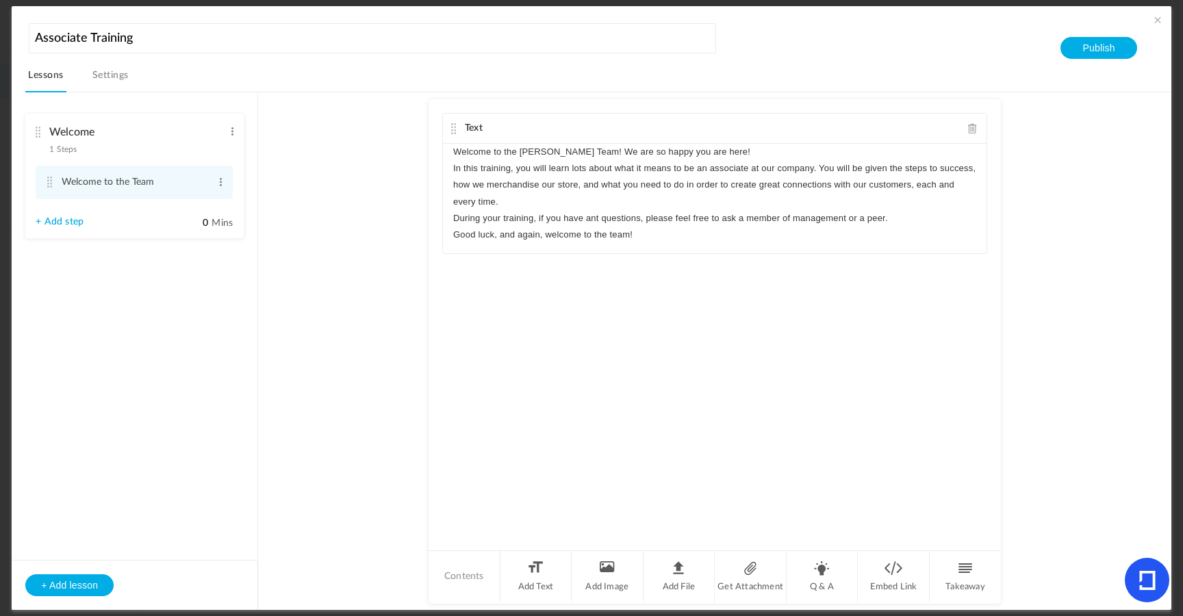
click at [392, 255] on au-course-substep "Text Welcome to the [PERSON_NAME] Team! We are so happy you are here! In this t…" at bounding box center [715, 351] width 880 height 518
click at [71, 219] on link "+ Add step" at bounding box center [60, 222] width 48 height 12
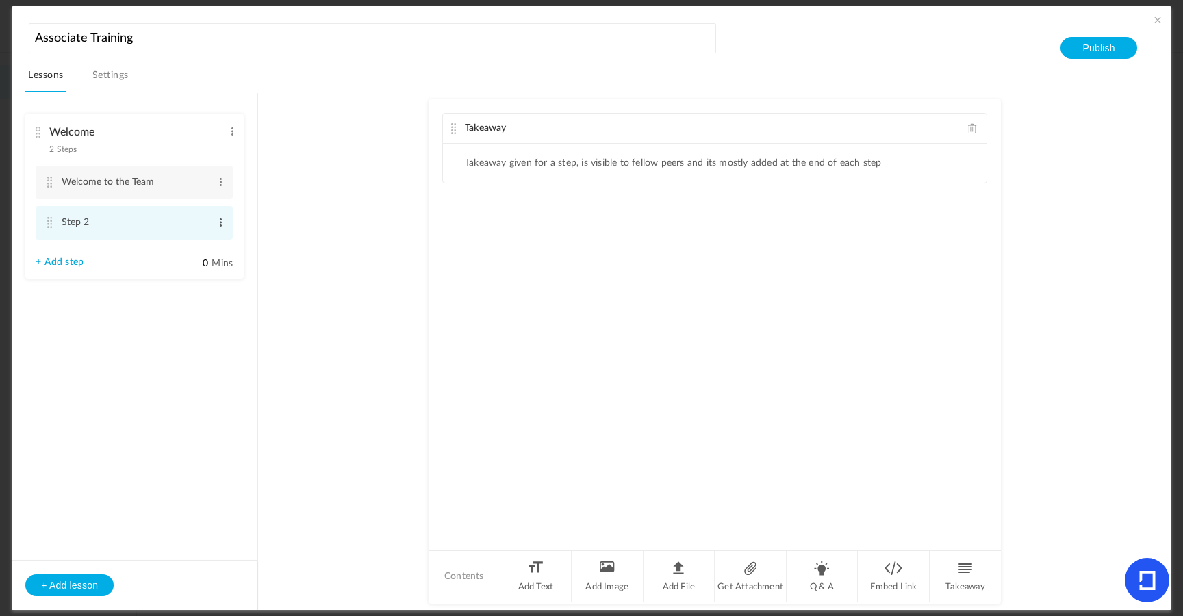
click at [221, 223] on span at bounding box center [221, 223] width 10 height 14
click at [206, 245] on link "Edit" at bounding box center [198, 245] width 53 height 16
type input "Setting Up for Success"
click at [536, 582] on li "Add Text" at bounding box center [537, 576] width 72 height 51
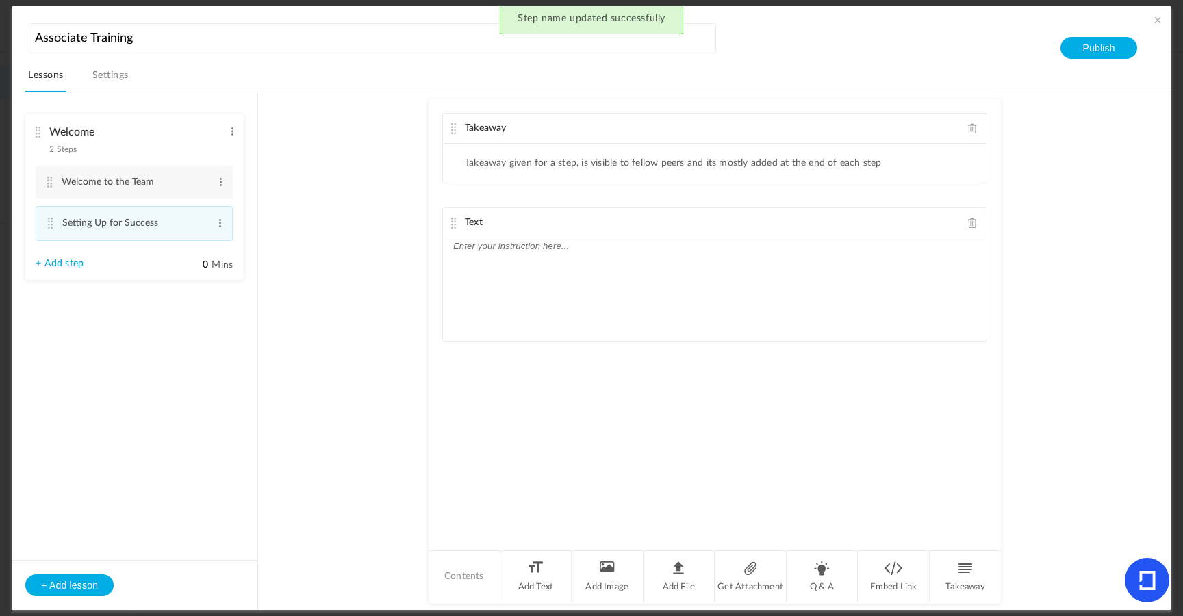
click at [475, 227] on span "Text" at bounding box center [474, 223] width 18 height 10
click at [968, 133] on span at bounding box center [973, 128] width 10 height 10
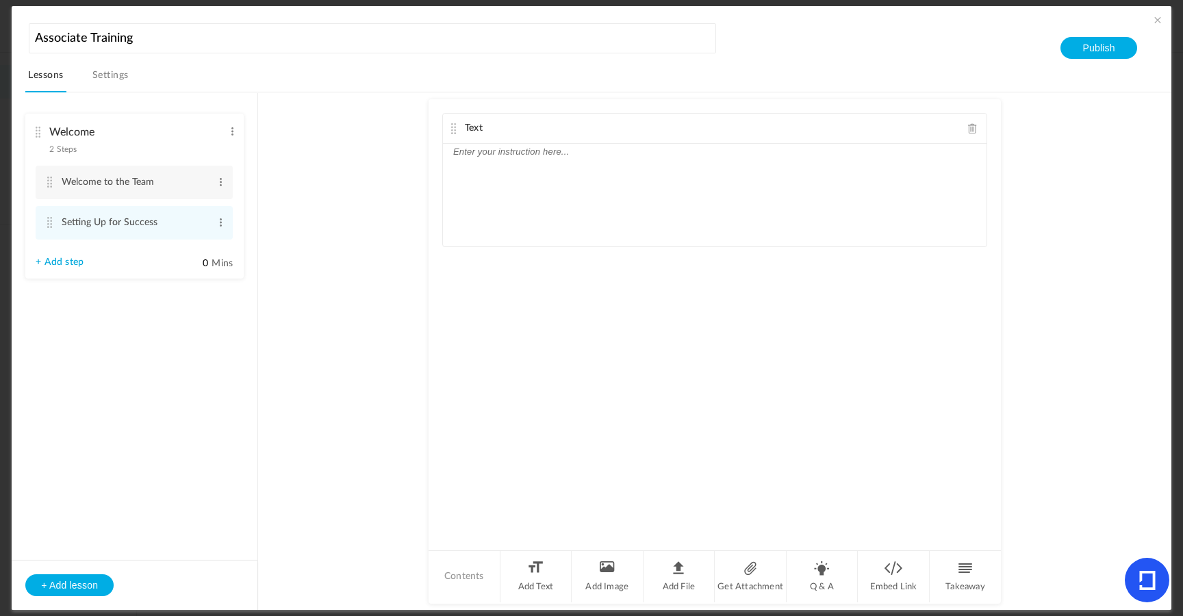
click at [659, 154] on p at bounding box center [714, 152] width 523 height 16
click at [670, 193] on li "A pen and paper to take notes on the topics" at bounding box center [721, 185] width 510 height 16
click at [655, 210] on li at bounding box center [721, 202] width 510 height 16
click at [690, 201] on li at bounding box center [721, 202] width 510 height 16
click at [690, 193] on li "A pen and paper to take notes on the topics" at bounding box center [721, 185] width 510 height 16
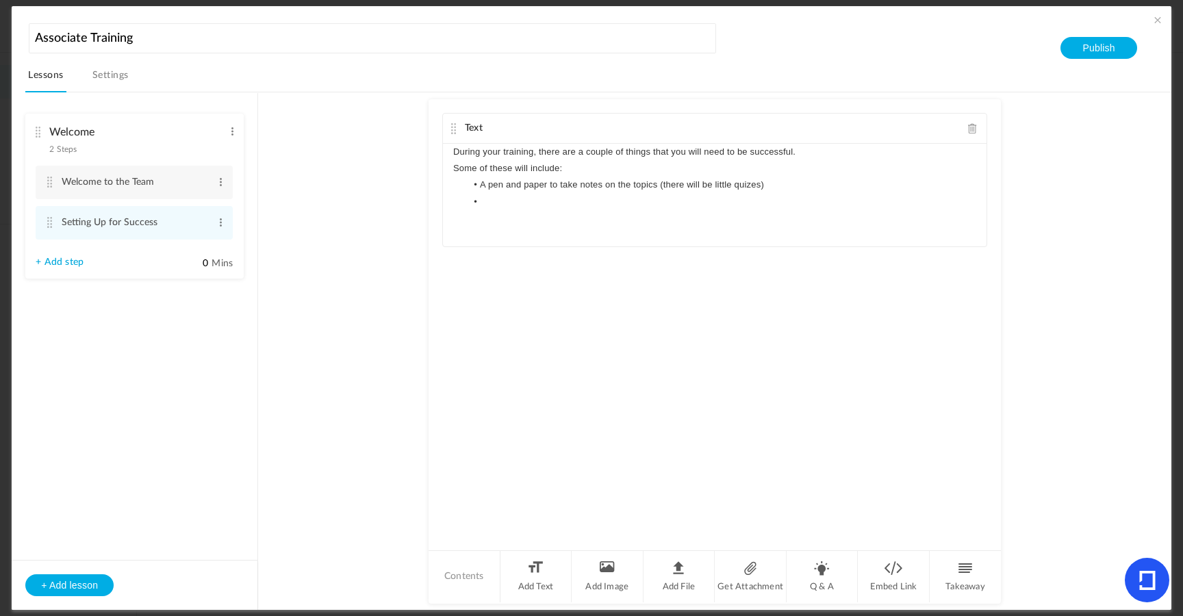
click at [646, 207] on li at bounding box center [721, 202] width 510 height 16
click at [475, 568] on li "Contents" at bounding box center [465, 576] width 72 height 51
click at [729, 240] on div "During your training, there are a couple of things that you will need to be suc…" at bounding box center [715, 195] width 544 height 103
drag, startPoint x: 496, startPoint y: 244, endPoint x: 475, endPoint y: 219, distance: 32.5
click at [475, 219] on ul "A pen and paper to take notes on the topics (there will be little quizes) Acces…" at bounding box center [714, 210] width 523 height 66
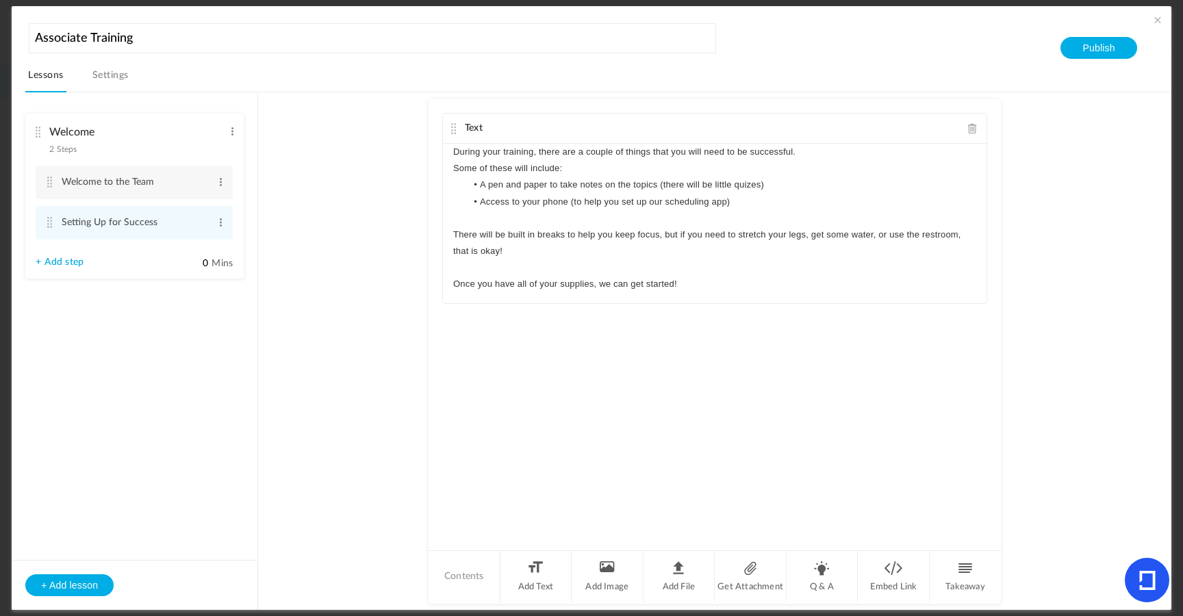
click at [572, 346] on div "Text During your training, there are a couple of things that you will need to b…" at bounding box center [715, 324] width 572 height 450
click at [373, 373] on au-course-substep "Text During your training, there are a couple of things that you will need to b…" at bounding box center [715, 351] width 880 height 518
click at [84, 588] on button "+ Add lesson" at bounding box center [69, 586] width 88 height 22
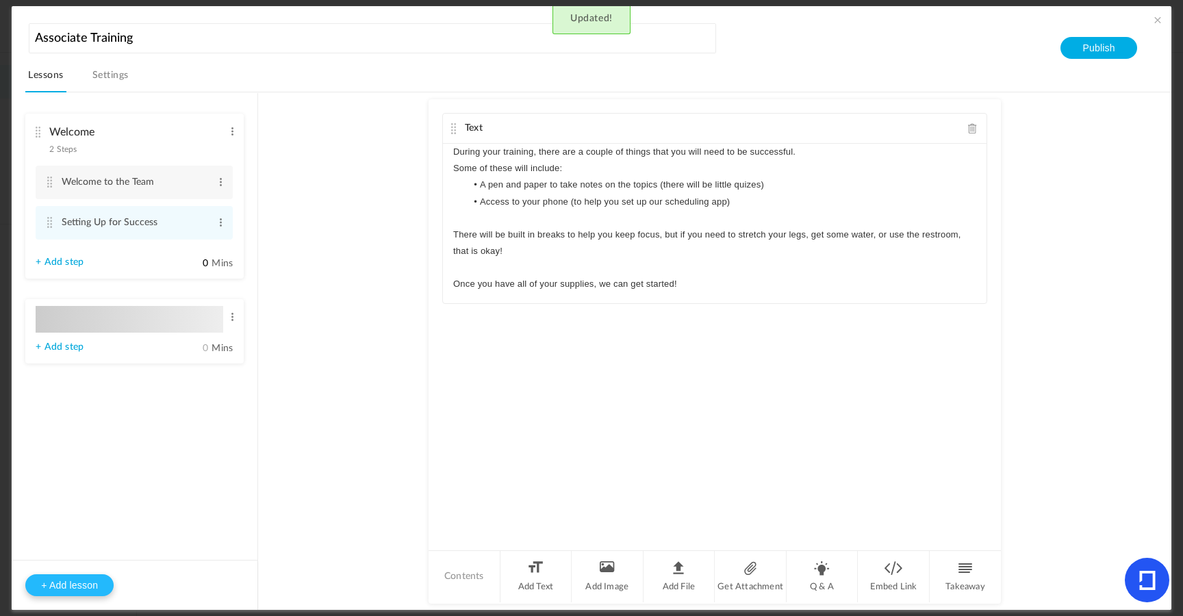
type input "Lesson 2"
type input "0"
type input "Step 1"
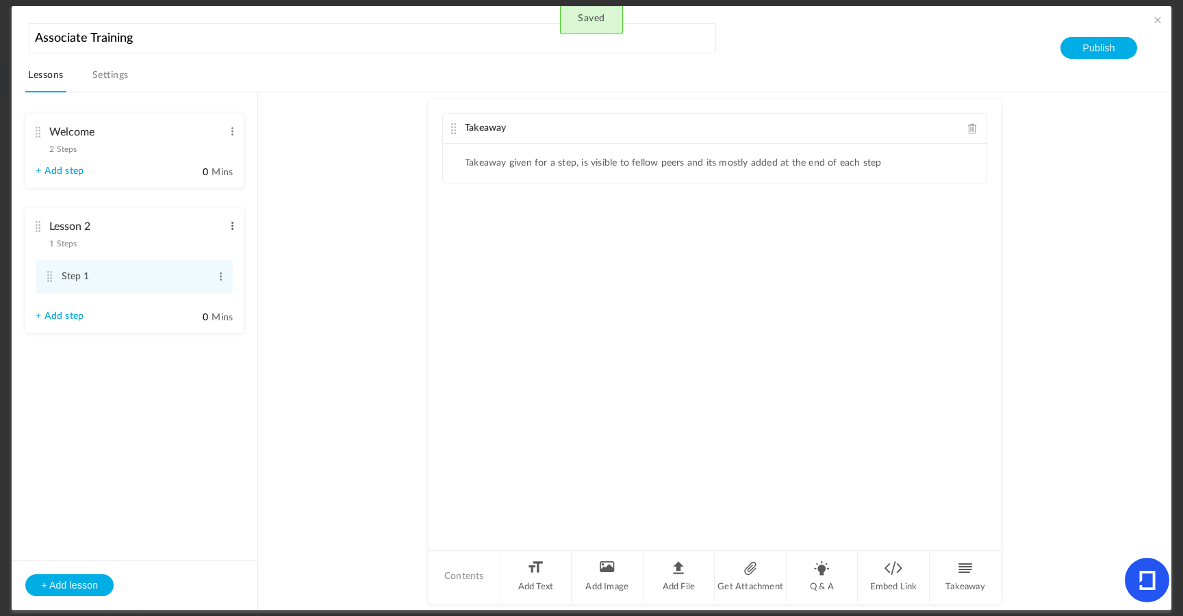
click at [233, 233] on span at bounding box center [232, 226] width 10 height 14
click at [203, 247] on link "Edit" at bounding box center [210, 248] width 53 height 16
click at [138, 232] on input "Lesson 2" at bounding box center [136, 228] width 174 height 28
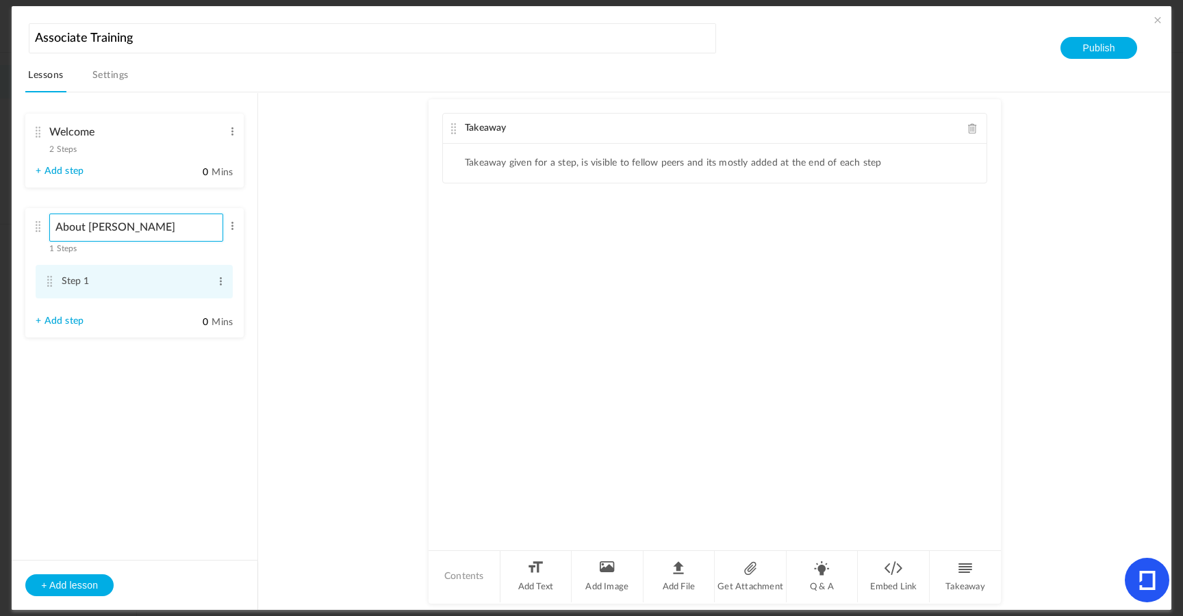
type input "About [PERSON_NAME]"
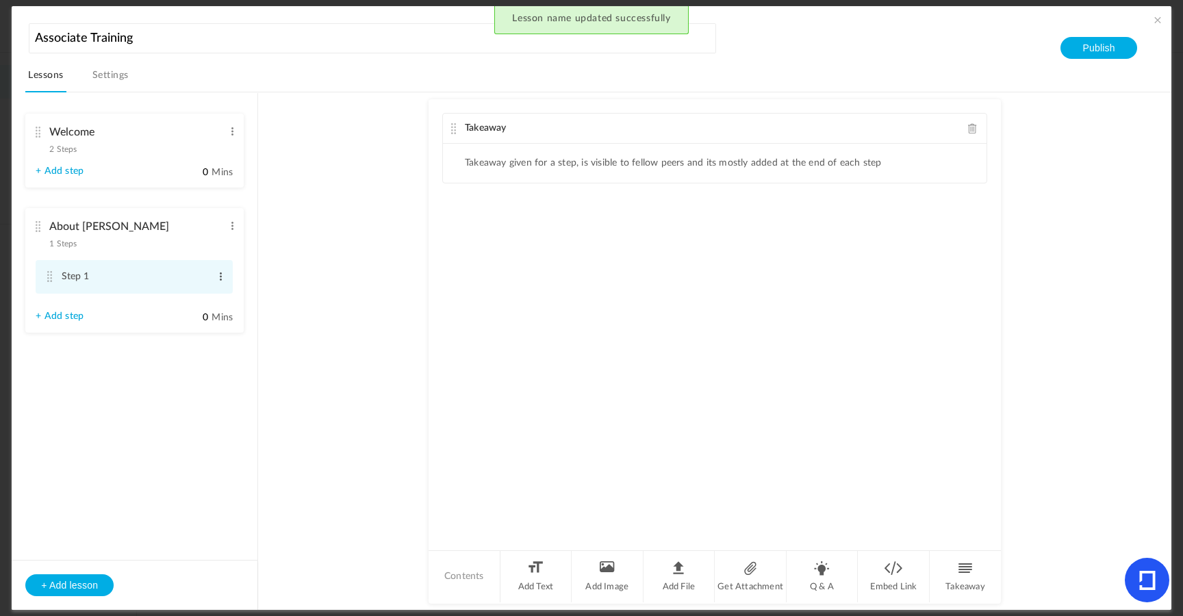
click at [218, 284] on span at bounding box center [221, 277] width 10 height 14
click at [196, 301] on link "Edit" at bounding box center [198, 299] width 53 height 16
click at [159, 279] on input "Step 1" at bounding box center [135, 277] width 147 height 27
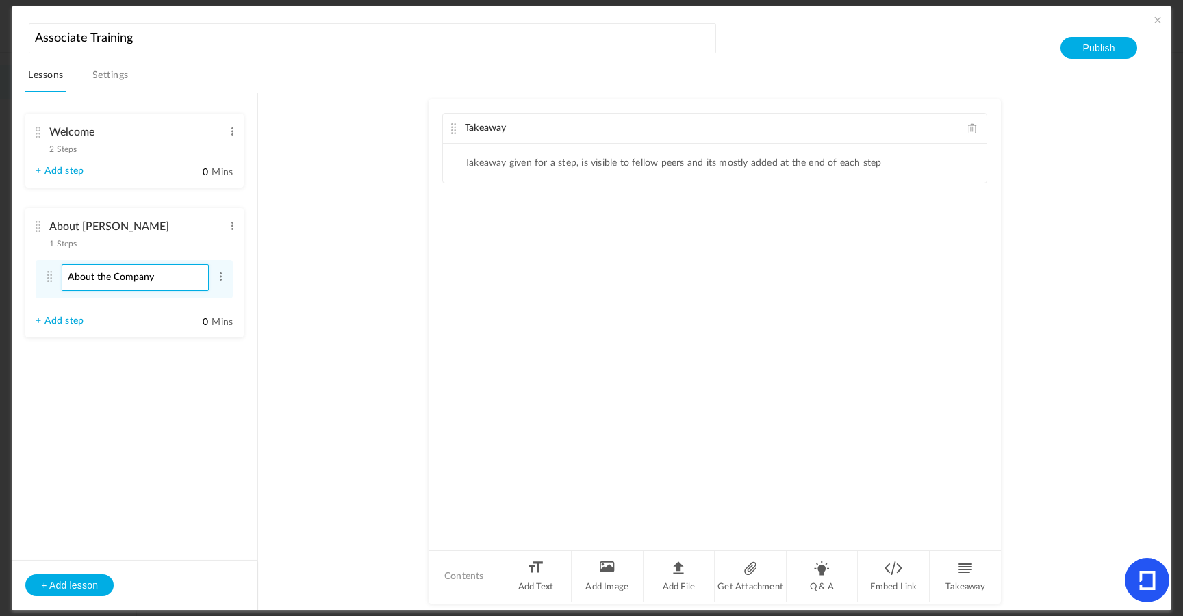
type input "About the Company"
click at [262, 306] on section "Welcome 2 Steps Edit Delete Welcome to the Team Edit Delete Setting Up for Succ…" at bounding box center [598, 351] width 1113 height 518
click at [960, 130] on div "Takeaway" at bounding box center [715, 129] width 544 height 30
click at [962, 130] on div "Takeaway" at bounding box center [715, 129] width 544 height 30
click at [963, 130] on div "Takeaway" at bounding box center [715, 129] width 544 height 30
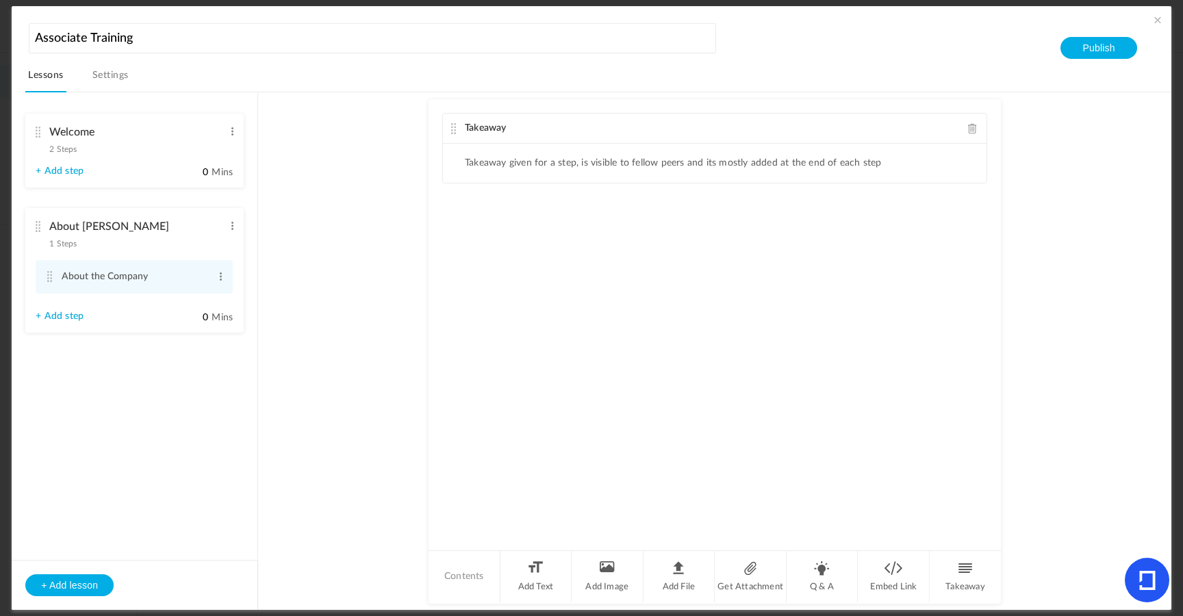
click at [965, 130] on div "Takeaway" at bounding box center [715, 129] width 544 height 30
click at [968, 130] on span at bounding box center [973, 128] width 10 height 10
click at [557, 583] on li "Add Text" at bounding box center [537, 576] width 72 height 51
click at [501, 229] on div at bounding box center [715, 195] width 544 height 103
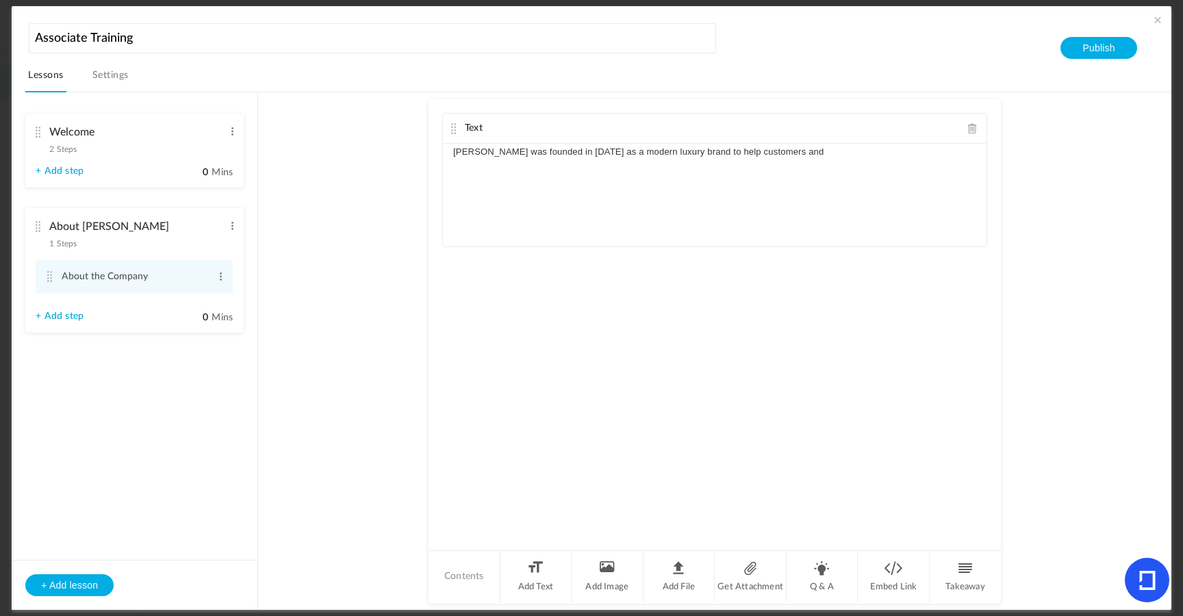
click at [789, 181] on div "[PERSON_NAME] was founded in [DATE] as a modern luxury brand to help customers …" at bounding box center [715, 195] width 544 height 103
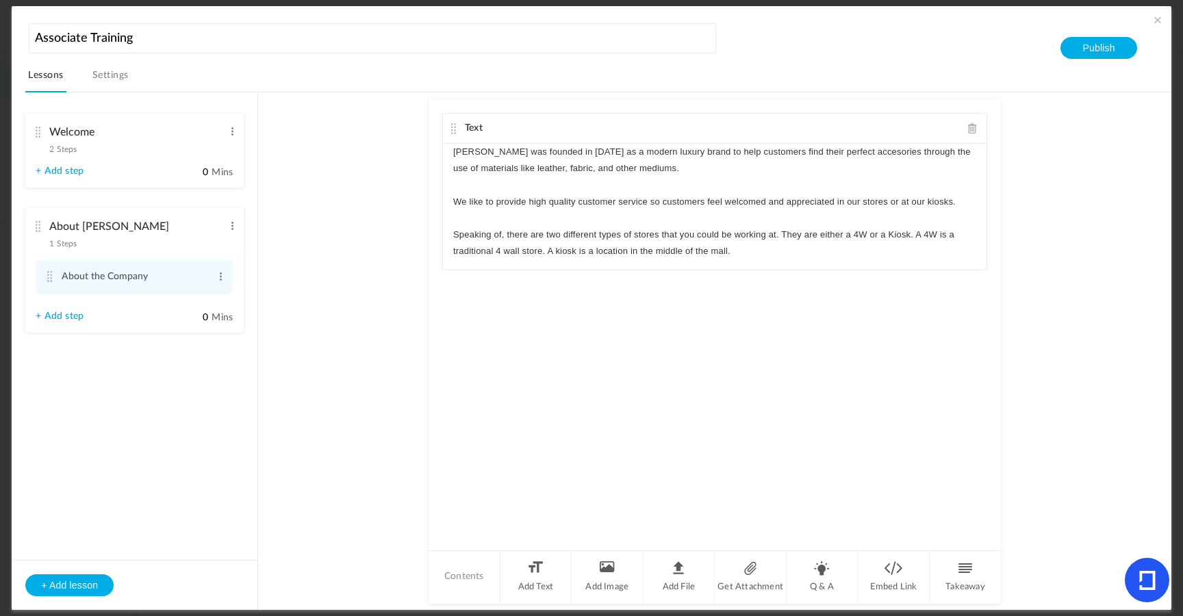
click at [846, 35] on header "Associate Training Lessons Settings Publish" at bounding box center [598, 56] width 1146 height 73
click at [761, 268] on div "[PERSON_NAME] was founded in [DATE] as a modern luxury brand to help customers …" at bounding box center [715, 207] width 544 height 126
click at [814, 571] on li "Q & A" at bounding box center [823, 576] width 72 height 51
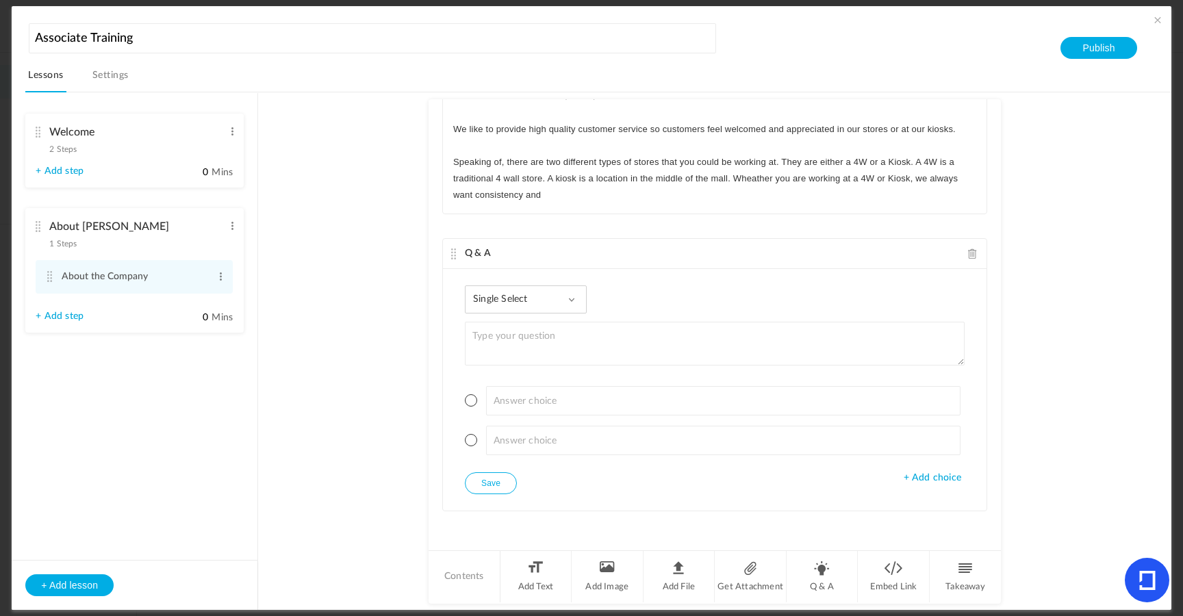
click at [957, 255] on div "Q & A" at bounding box center [715, 254] width 544 height 30
click at [968, 253] on span at bounding box center [973, 254] width 10 height 10
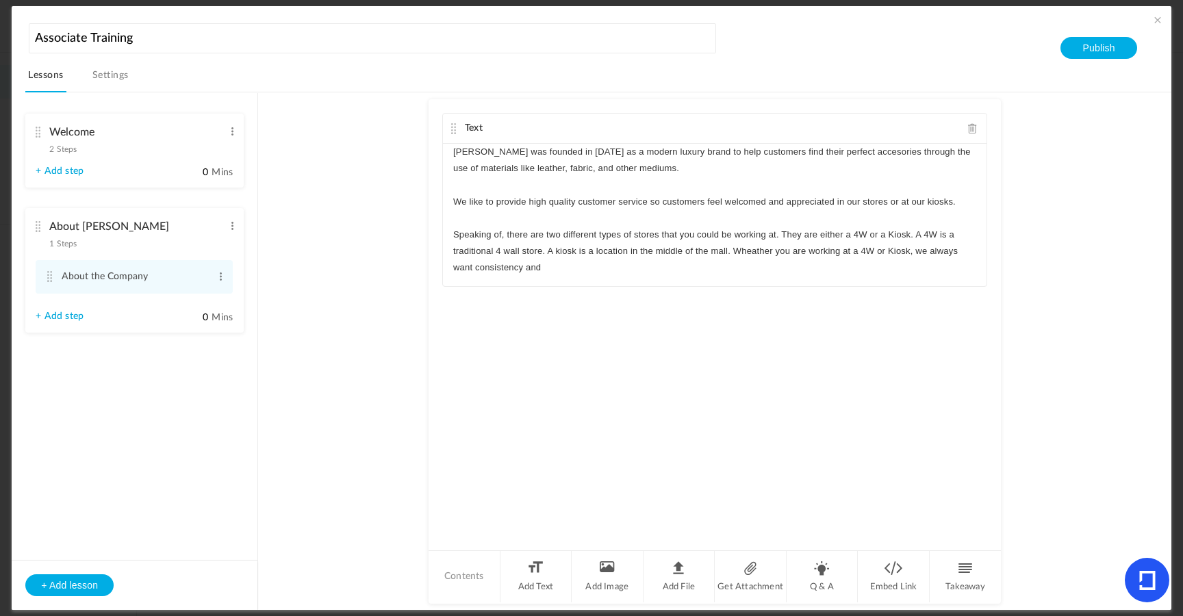
scroll to position [0, 0]
click at [798, 270] on p "Speaking of, there are two different types of stores that you could be working …" at bounding box center [714, 252] width 523 height 50
click at [112, 73] on link "Settings" at bounding box center [111, 79] width 42 height 26
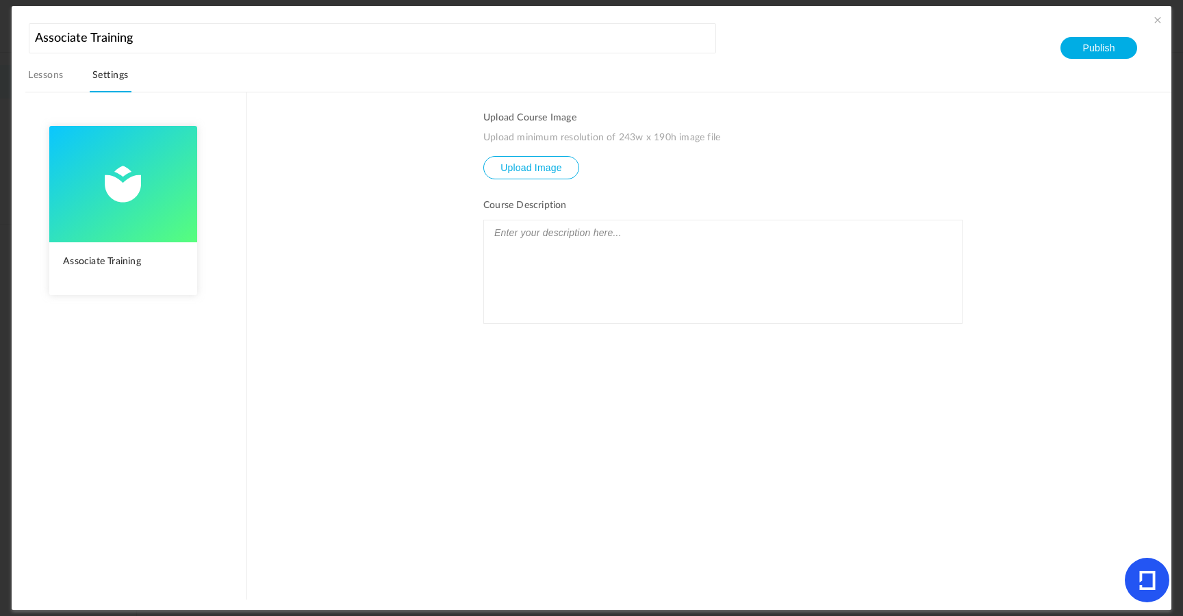
click at [49, 69] on link "Lessons" at bounding box center [45, 79] width 40 height 26
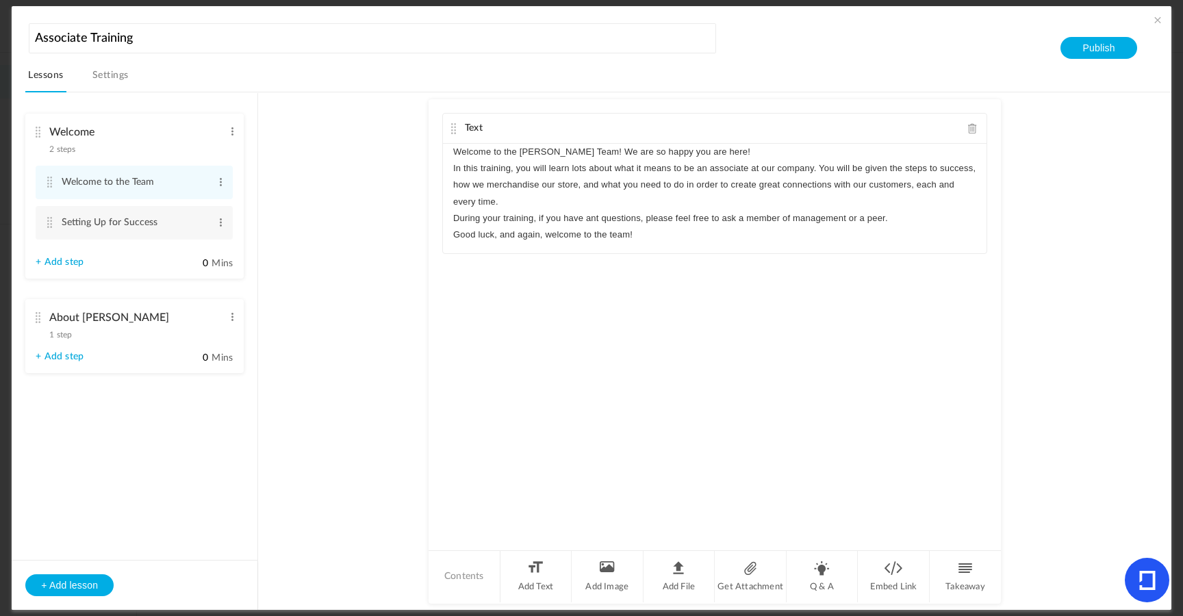
click at [155, 341] on div "About [PERSON_NAME] 1 step Edit Delete" at bounding box center [130, 323] width 188 height 36
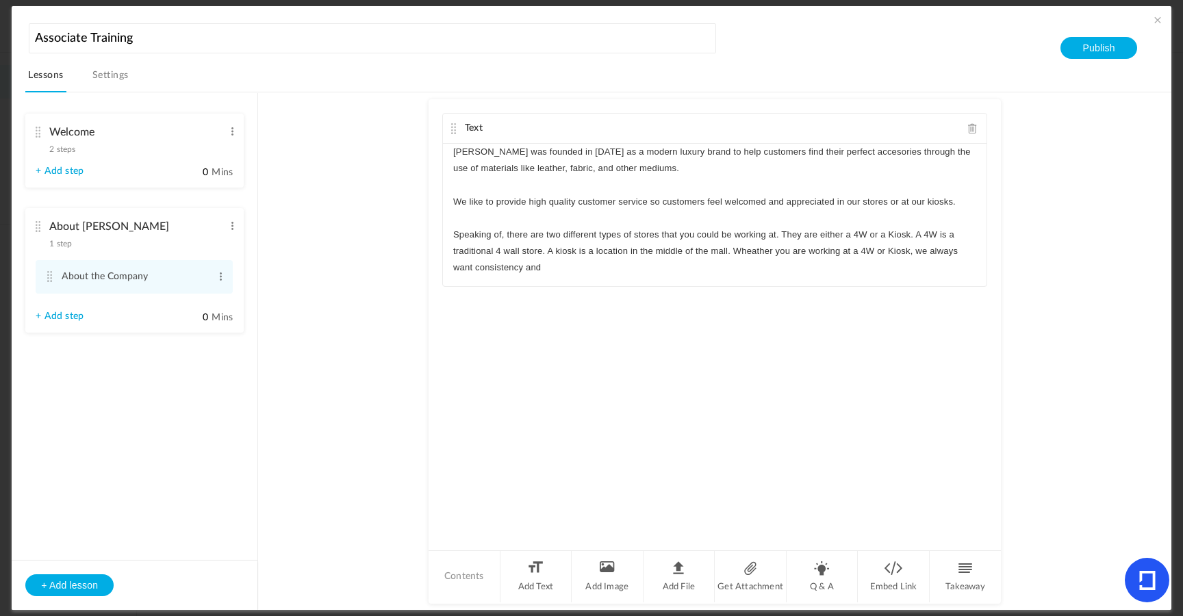
click at [607, 286] on div "[PERSON_NAME] was founded in [DATE] as a modern luxury brand to help customers …" at bounding box center [715, 215] width 544 height 142
click at [798, 283] on div "[PERSON_NAME] was founded in [DATE] as a modern luxury brand to help customers …" at bounding box center [715, 215] width 544 height 142
click at [772, 310] on p at bounding box center [714, 301] width 523 height 16
click at [667, 305] on p at bounding box center [714, 301] width 523 height 16
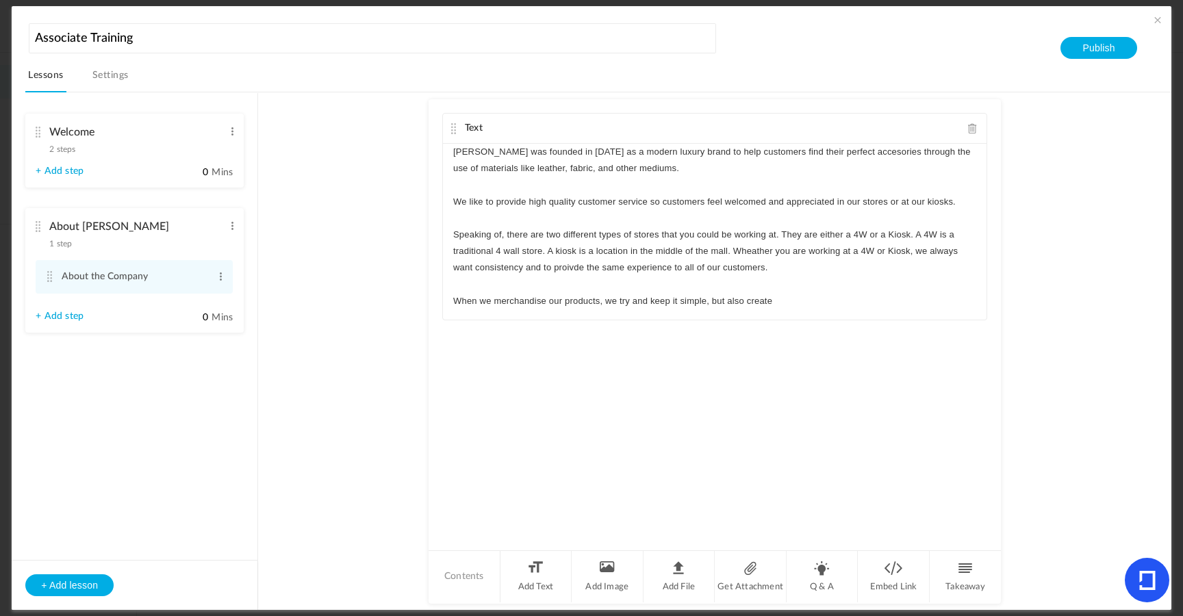
click at [801, 310] on p "When we merchandise our products, we try and keep it simple, but also create" at bounding box center [714, 301] width 523 height 16
